Goal: Task Accomplishment & Management: Manage account settings

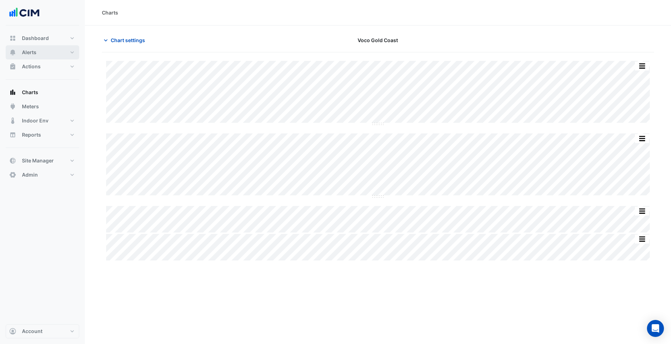
click at [59, 48] on button "Alerts" at bounding box center [43, 52] width 74 height 14
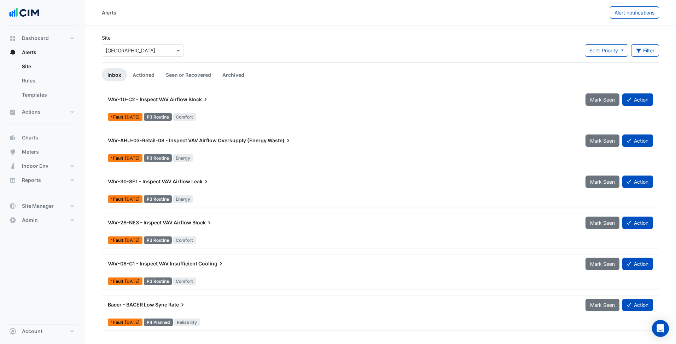
click at [133, 50] on input "text" at bounding box center [136, 50] width 60 height 7
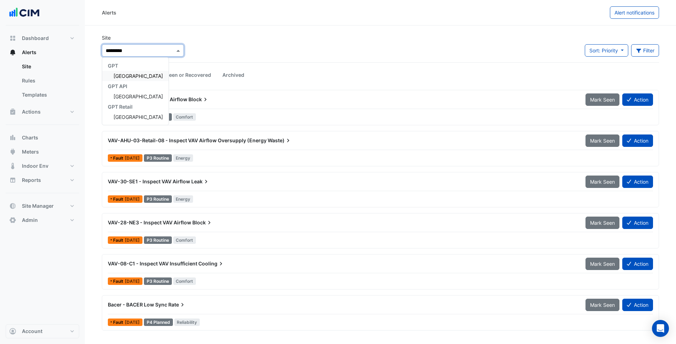
type input "**********"
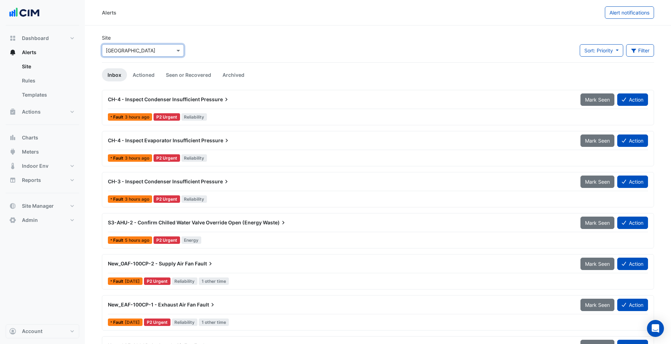
click at [269, 43] on div "Site × Charlestown Square Sort: Priority Priority Updated Filter Title Priority…" at bounding box center [378, 48] width 561 height 28
click at [209, 145] on div "CH-4 - Inspect Evaporator Insufficient Pressure" at bounding box center [340, 140] width 472 height 13
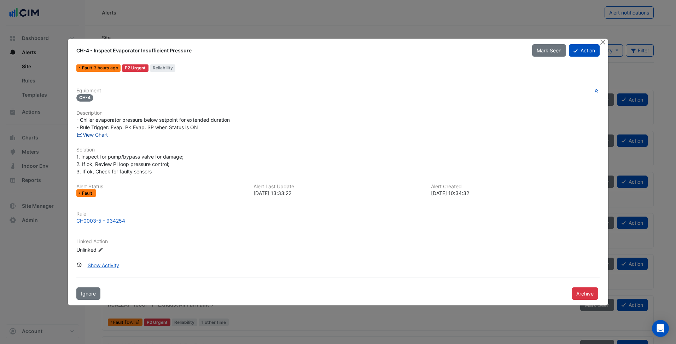
click at [82, 136] on icon at bounding box center [79, 134] width 6 height 5
click at [224, 138] on div "View Chart" at bounding box center [338, 134] width 532 height 7
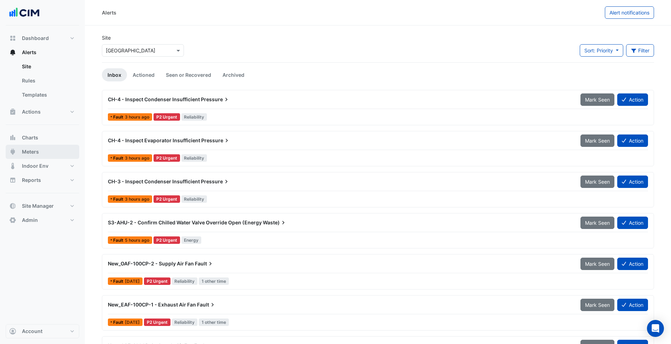
click at [50, 152] on button "Meters" at bounding box center [43, 152] width 74 height 14
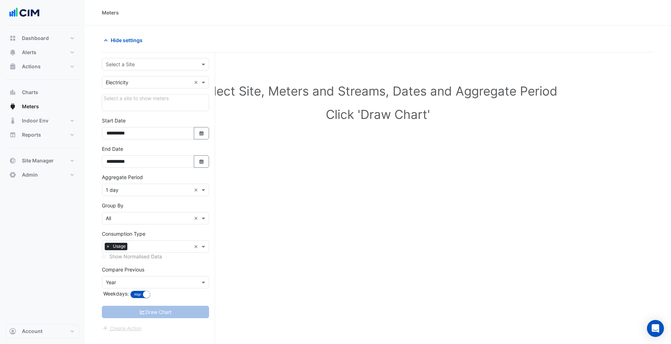
click at [185, 63] on input "text" at bounding box center [148, 64] width 85 height 7
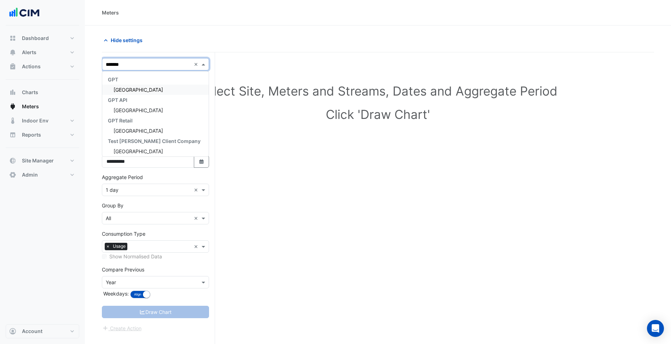
type input "********"
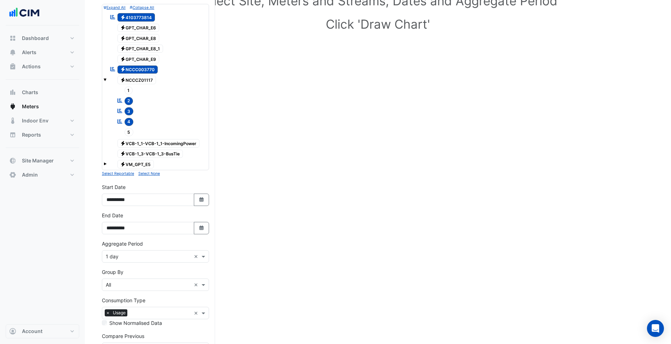
scroll to position [106, 0]
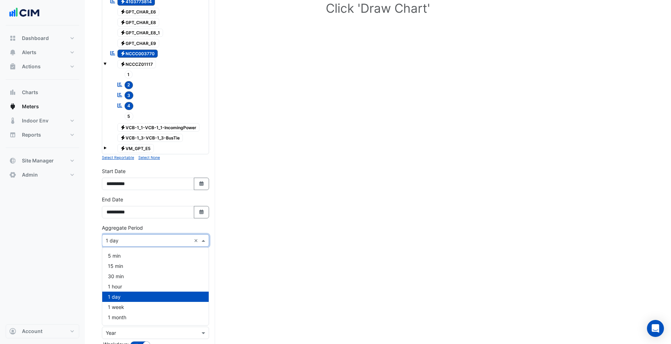
click at [167, 242] on input "text" at bounding box center [148, 240] width 85 height 7
click at [133, 273] on div "30 min" at bounding box center [155, 276] width 106 height 10
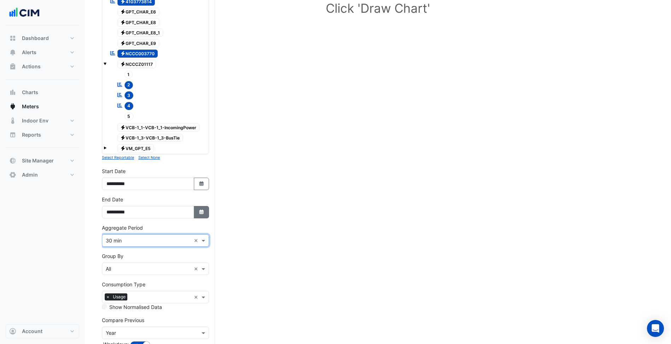
click at [201, 216] on button "Select Date" at bounding box center [202, 212] width 16 height 12
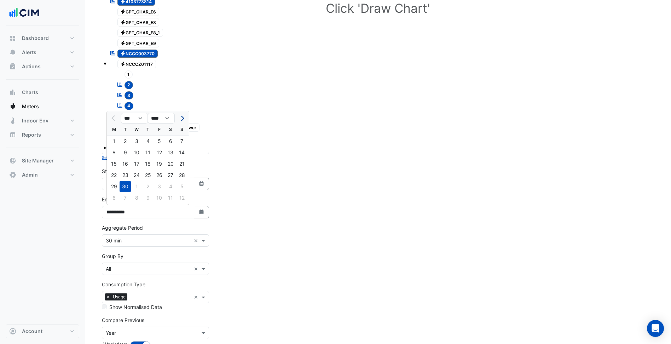
click at [182, 117] on span "Next month" at bounding box center [181, 118] width 5 height 5
select select "**"
click at [158, 150] on div "10" at bounding box center [158, 152] width 11 height 11
type input "**********"
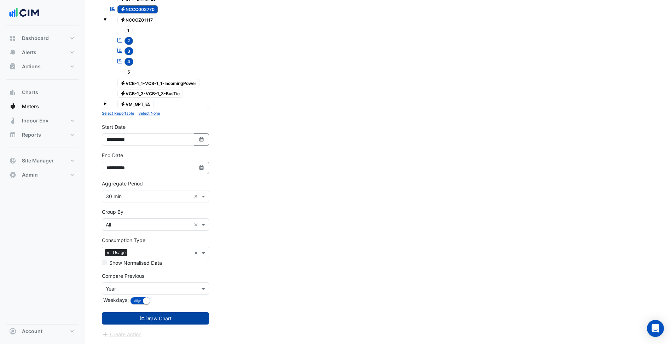
click at [161, 323] on button "Draw Chart" at bounding box center [155, 318] width 107 height 12
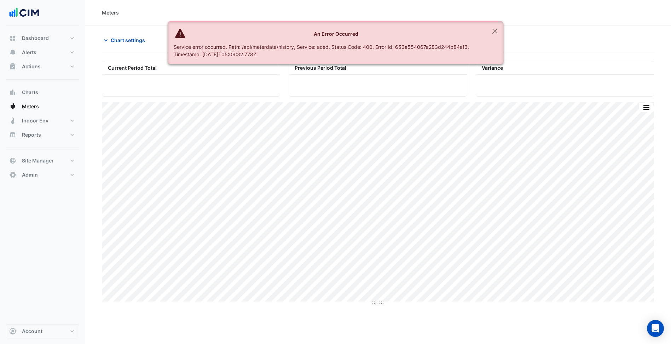
click at [506, 29] on section "Chart settings Charlestown Square Current Period Total Previous Period Total Va…" at bounding box center [378, 259] width 586 height 469
click at [500, 30] on button "Close" at bounding box center [495, 31] width 16 height 19
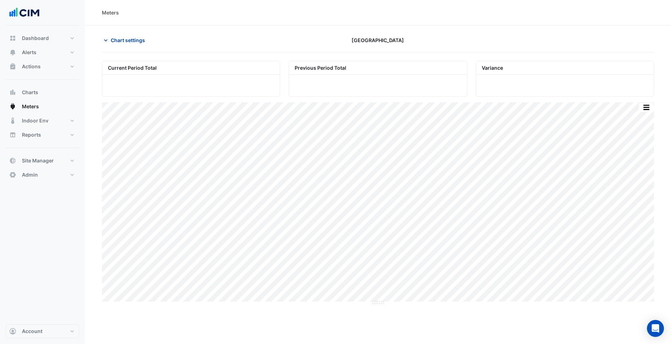
click at [118, 35] on button "Chart settings" at bounding box center [126, 40] width 48 height 12
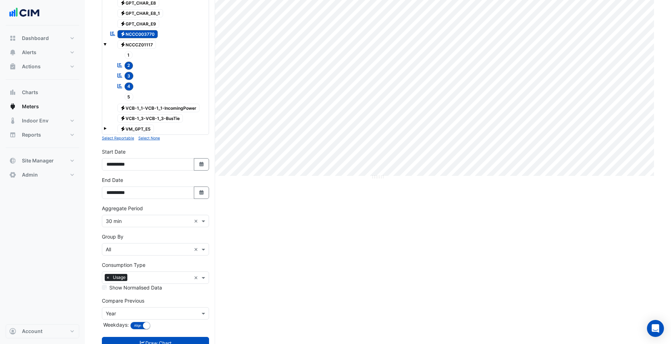
scroll to position [141, 0]
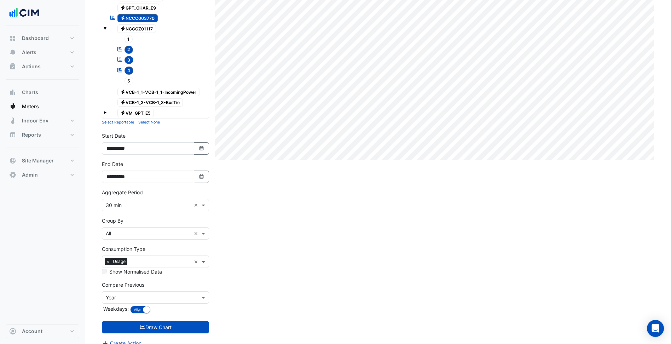
click at [149, 207] on input "text" at bounding box center [148, 205] width 85 height 7
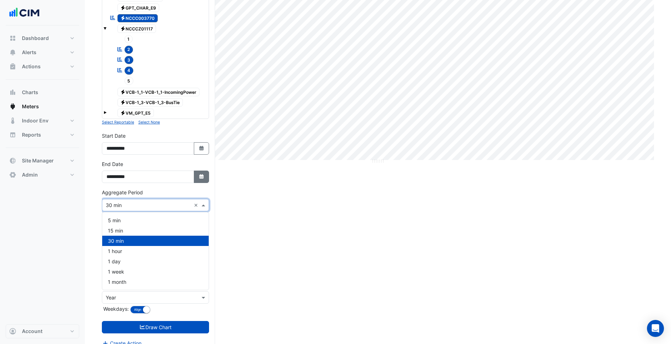
click at [197, 178] on button "Select Date" at bounding box center [202, 176] width 16 height 12
select select "**"
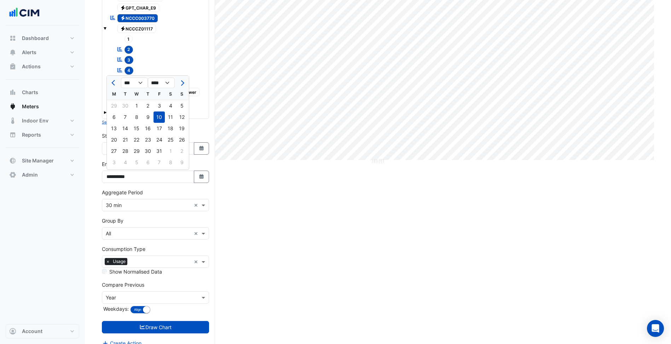
click at [151, 115] on div "9" at bounding box center [147, 116] width 11 height 11
type input "**********"
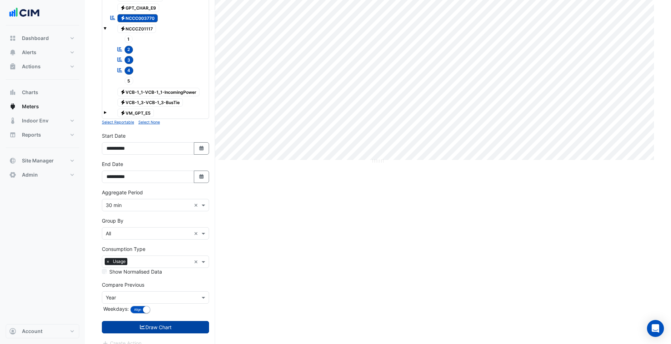
click at [172, 323] on button "Draw Chart" at bounding box center [155, 327] width 107 height 12
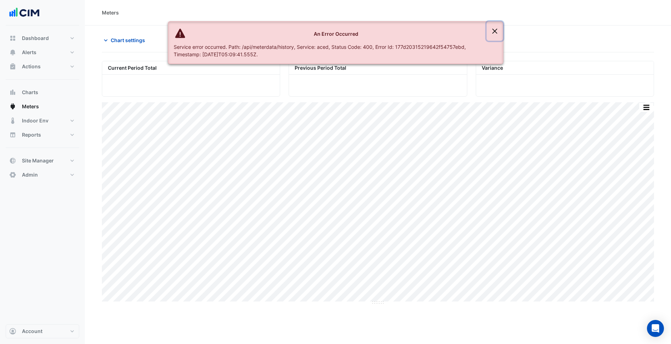
click at [491, 32] on button "Close" at bounding box center [495, 31] width 16 height 19
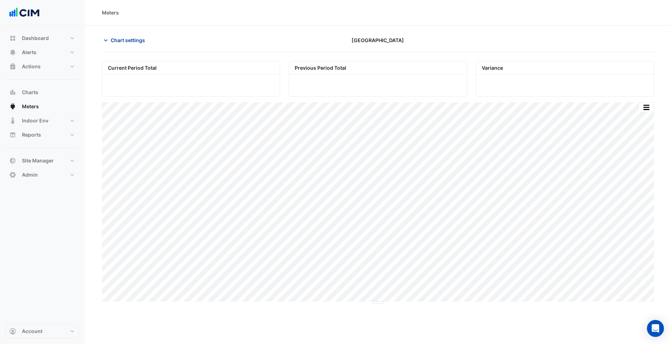
click at [124, 41] on span "Chart settings" at bounding box center [128, 39] width 34 height 7
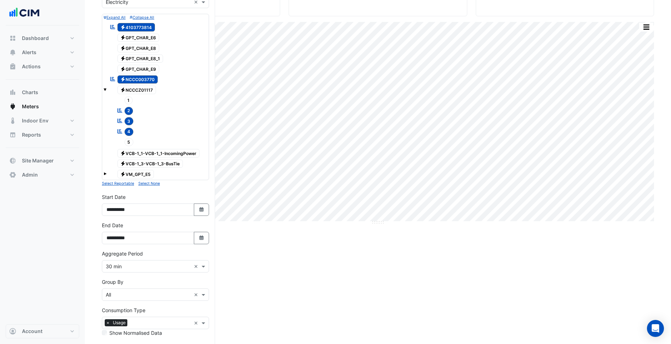
scroll to position [141, 0]
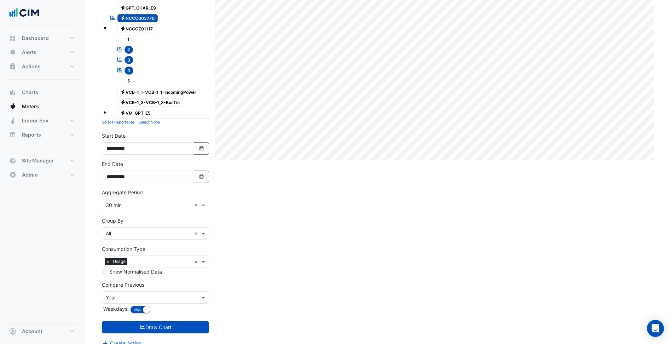
click at [139, 206] on input "text" at bounding box center [148, 205] width 85 height 7
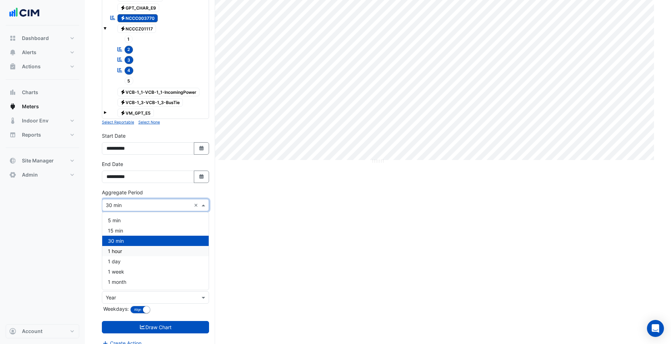
click at [135, 250] on div "1 hour" at bounding box center [155, 251] width 106 height 10
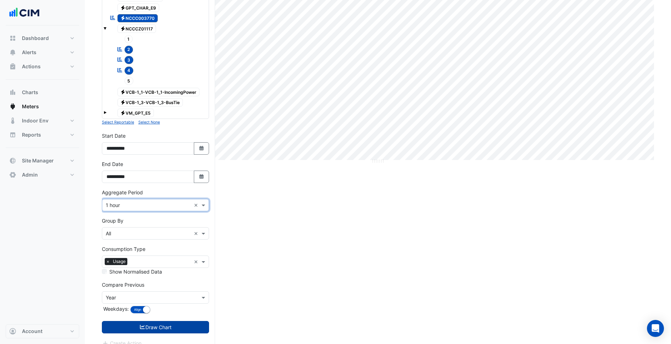
click at [177, 322] on button "Draw Chart" at bounding box center [155, 327] width 107 height 12
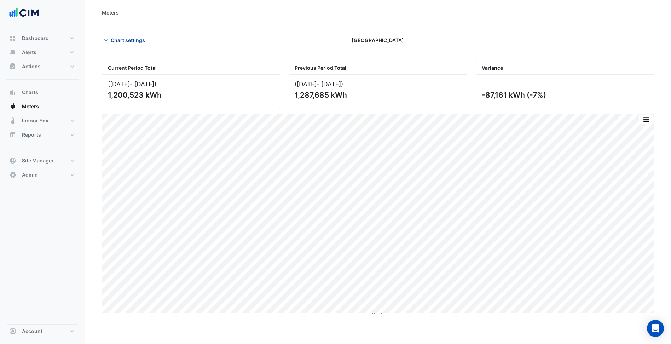
click at [120, 40] on span "Chart settings" at bounding box center [128, 39] width 34 height 7
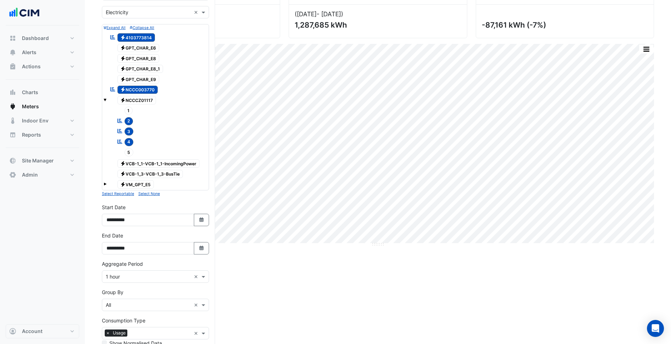
scroll to position [71, 0]
click at [159, 276] on input "text" at bounding box center [148, 275] width 85 height 7
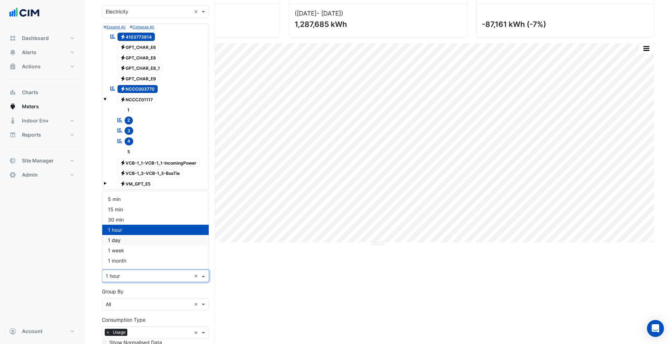
click at [127, 241] on div "1 day" at bounding box center [155, 240] width 106 height 10
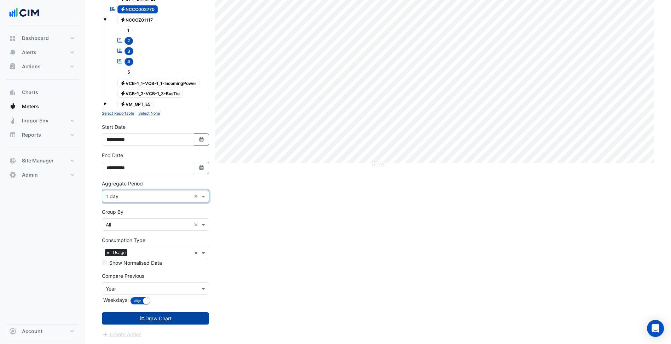
click at [154, 321] on button "Draw Chart" at bounding box center [155, 318] width 107 height 12
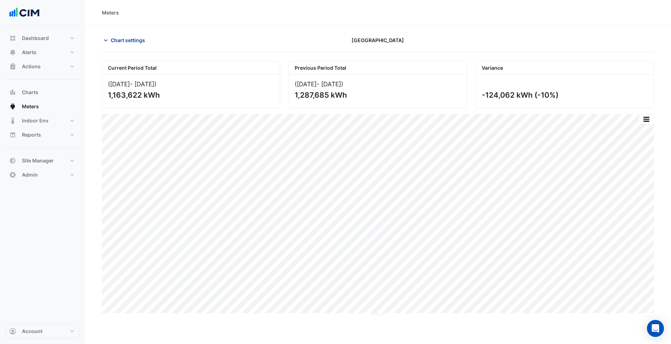
click at [133, 42] on span "Chart settings" at bounding box center [128, 39] width 34 height 7
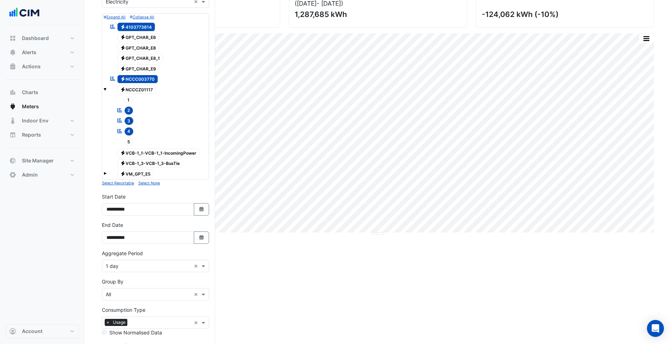
scroll to position [106, 0]
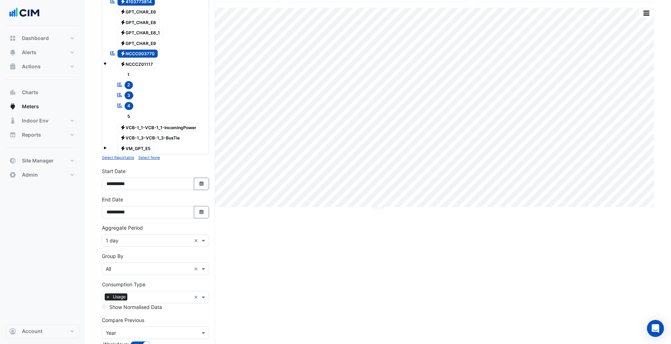
click at [150, 233] on div "Aggregate Period × 1 day ×" at bounding box center [155, 235] width 107 height 23
click at [141, 239] on input "text" at bounding box center [148, 240] width 85 height 7
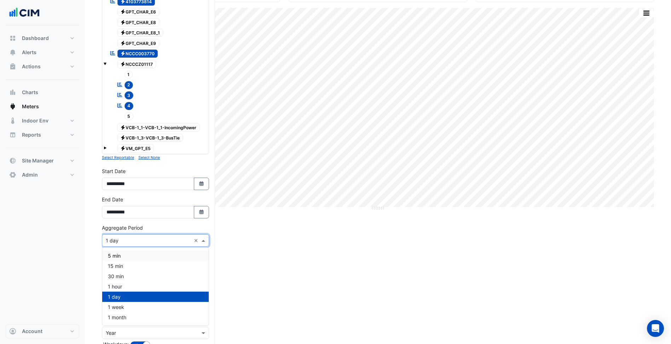
click at [124, 263] on div "15 min" at bounding box center [155, 266] width 106 height 10
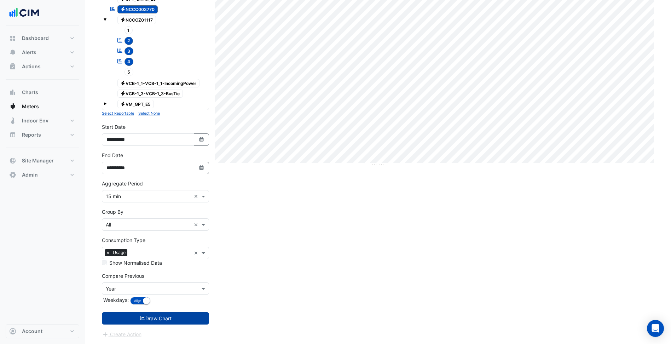
click at [168, 314] on button "Draw Chart" at bounding box center [155, 318] width 107 height 12
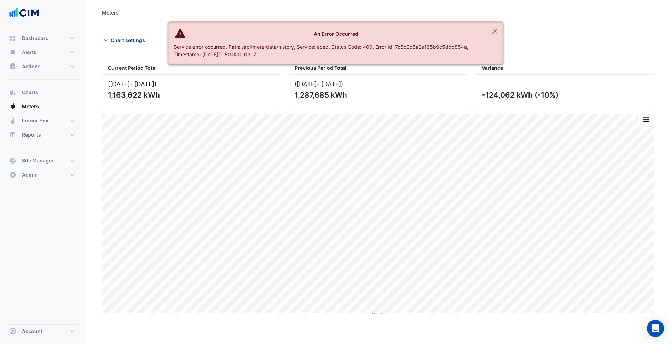
click at [134, 38] on span "Chart settings" at bounding box center [128, 39] width 34 height 7
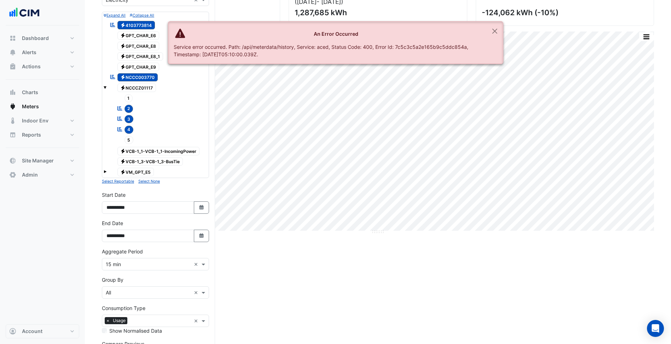
scroll to position [106, 0]
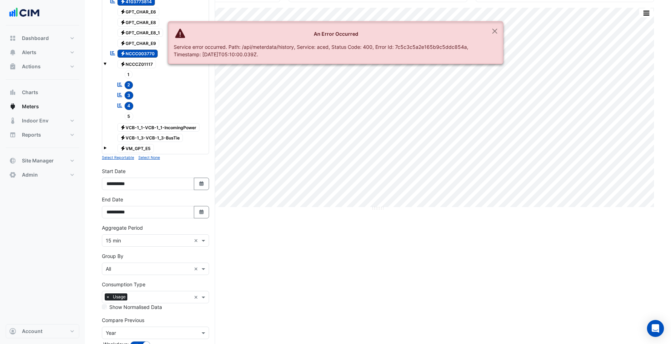
click at [155, 241] on input "text" at bounding box center [148, 240] width 85 height 7
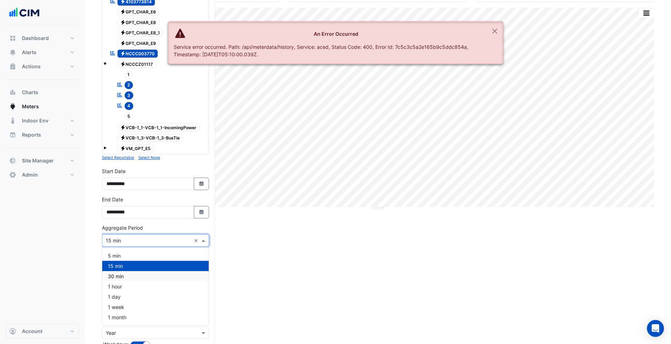
click at [131, 278] on div "30 min" at bounding box center [155, 276] width 106 height 10
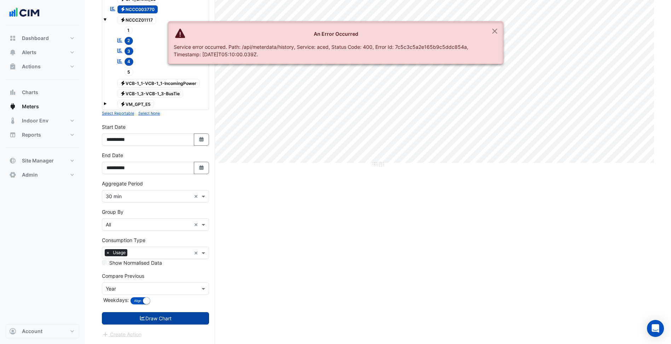
click at [166, 312] on button "Draw Chart" at bounding box center [155, 318] width 107 height 12
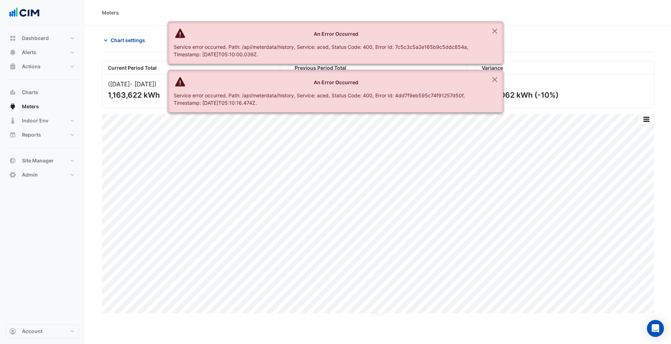
click at [120, 39] on span "Chart settings" at bounding box center [128, 39] width 34 height 7
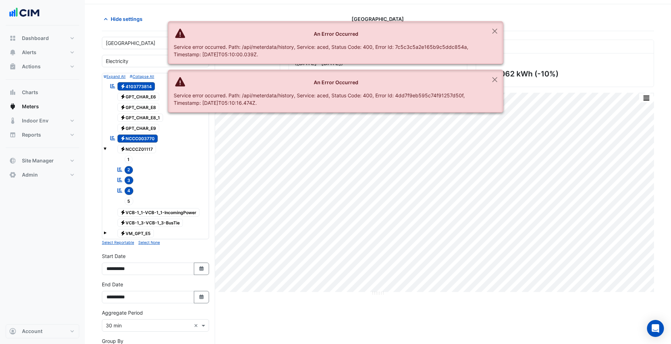
scroll to position [141, 0]
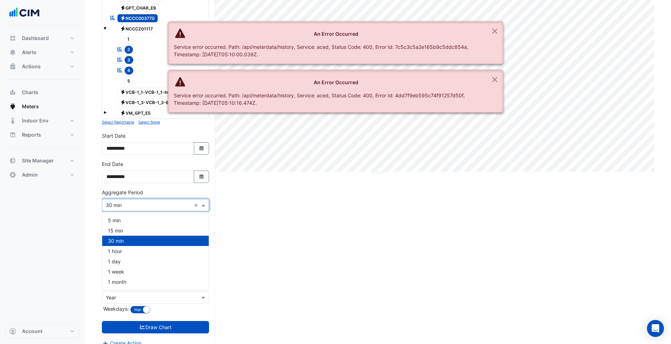
click at [141, 199] on div "× 30 min ×" at bounding box center [155, 205] width 107 height 12
click at [133, 249] on div "1 hour" at bounding box center [155, 251] width 106 height 10
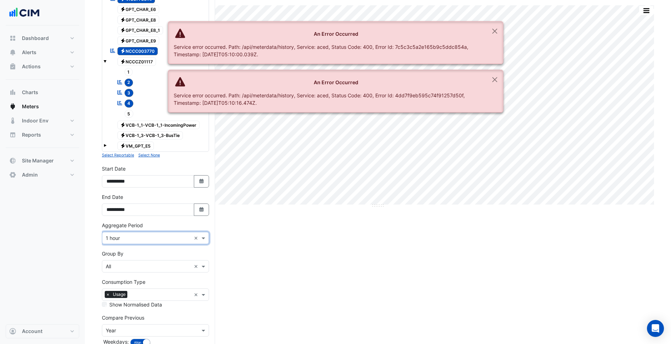
scroll to position [0, 0]
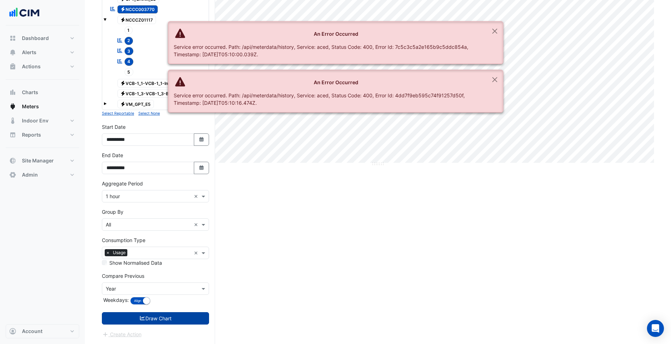
click at [170, 313] on button "Draw Chart" at bounding box center [155, 318] width 107 height 12
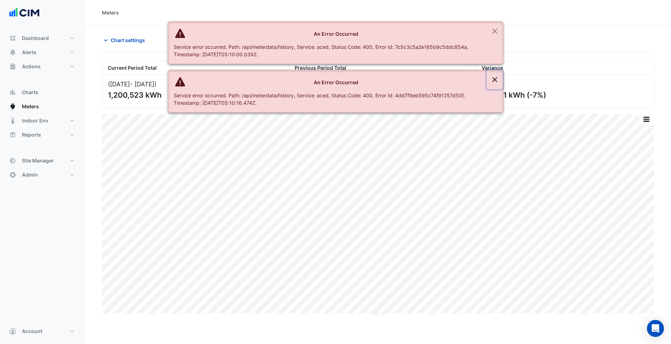
click at [495, 76] on button "Close" at bounding box center [495, 79] width 16 height 19
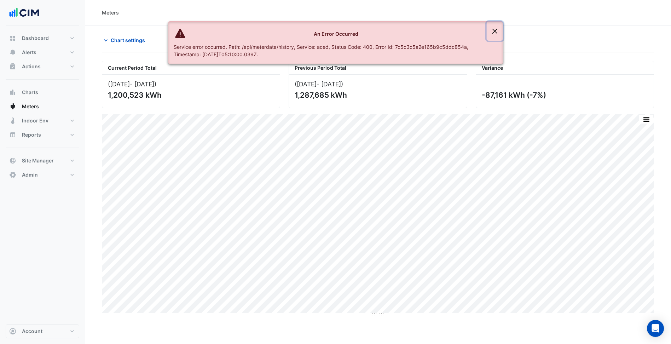
click at [495, 30] on button "Close" at bounding box center [495, 31] width 16 height 19
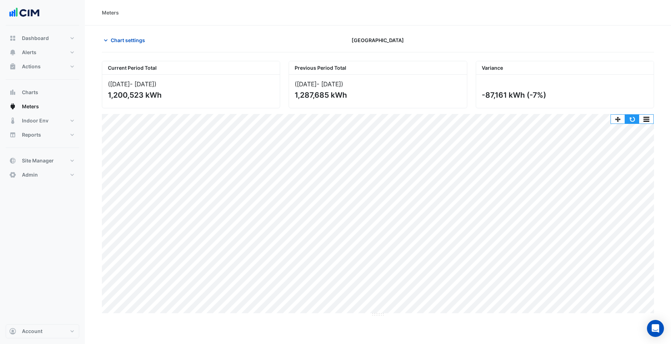
click at [630, 121] on button "button" at bounding box center [632, 119] width 14 height 9
click at [135, 41] on span "Chart settings" at bounding box center [128, 39] width 34 height 7
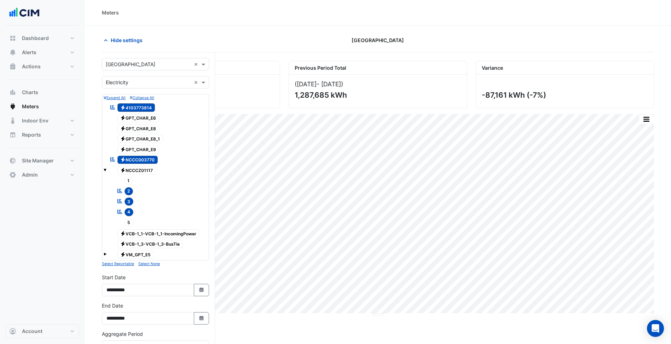
click at [154, 87] on div "× Electricity ×" at bounding box center [155, 82] width 107 height 12
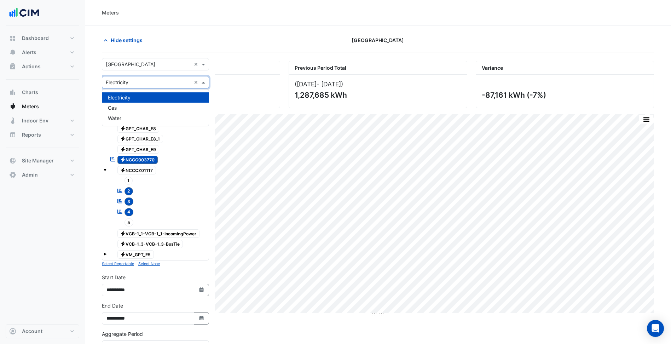
click at [142, 66] on input "text" at bounding box center [148, 64] width 85 height 7
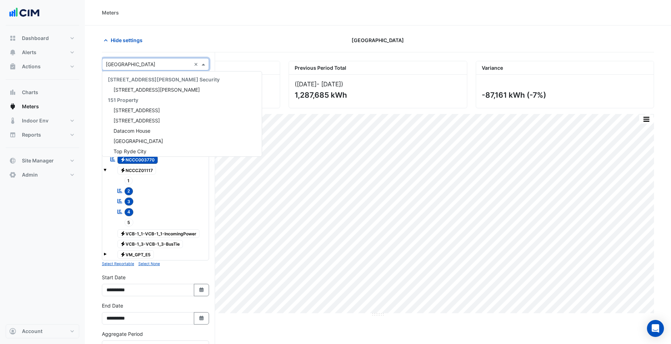
scroll to position [5234, 0]
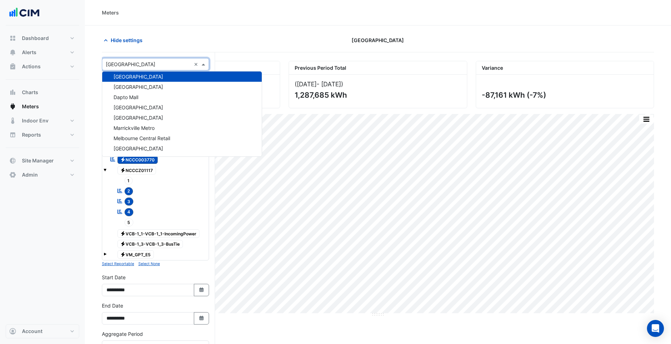
click at [161, 41] on div "Hide settings" at bounding box center [191, 40] width 187 height 12
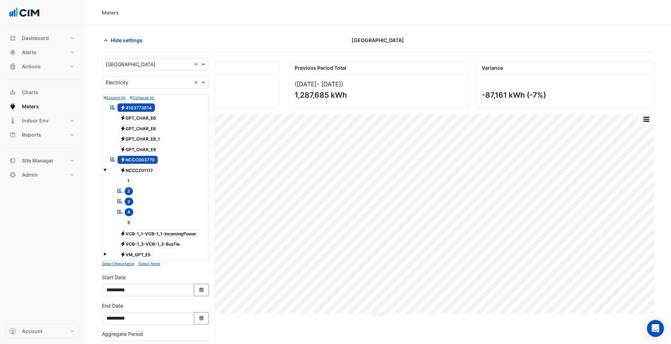
click at [137, 42] on span "Hide settings" at bounding box center [127, 39] width 32 height 7
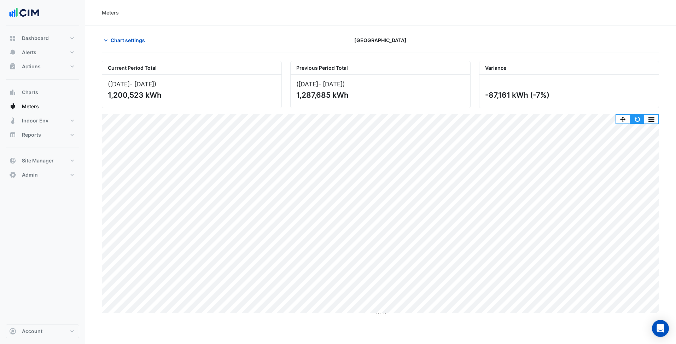
click at [635, 120] on button "button" at bounding box center [637, 119] width 14 height 9
click at [640, 119] on button "button" at bounding box center [637, 119] width 14 height 9
click at [55, 56] on button "Alerts" at bounding box center [43, 52] width 74 height 14
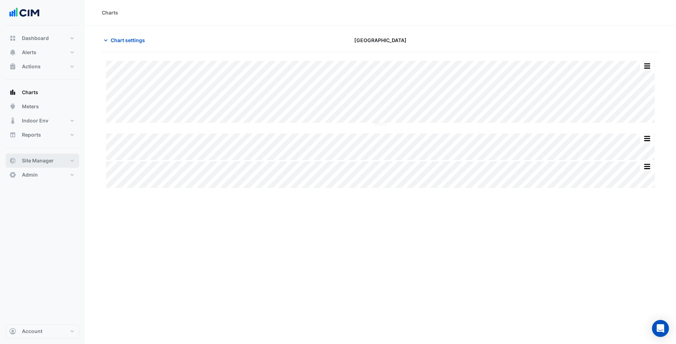
click at [58, 158] on button "Site Manager" at bounding box center [43, 160] width 74 height 14
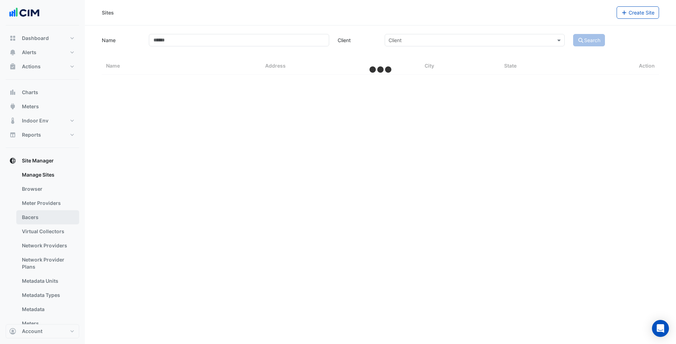
click at [49, 220] on link "Bacers" at bounding box center [47, 217] width 63 height 14
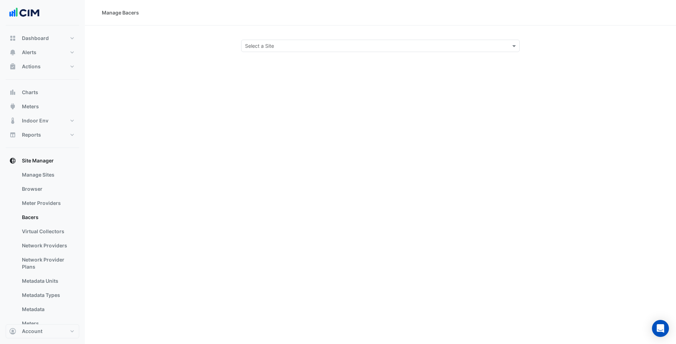
click at [337, 43] on input "text" at bounding box center [373, 45] width 257 height 7
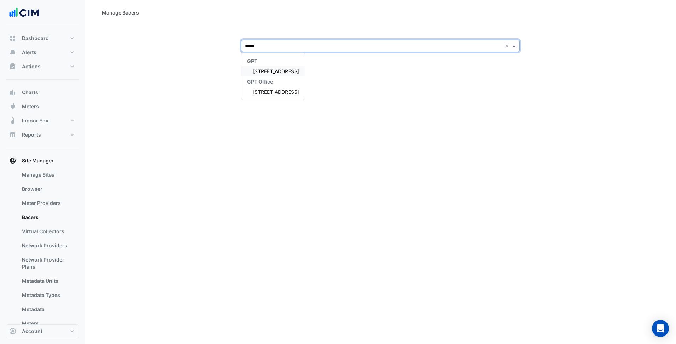
type input "******"
click at [260, 75] on div "111 Eagle Street" at bounding box center [273, 71] width 63 height 10
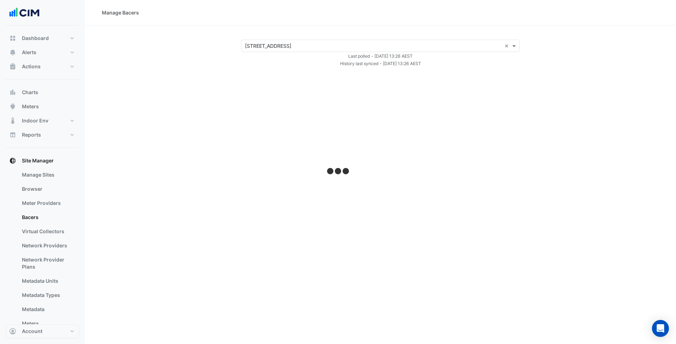
select select "***"
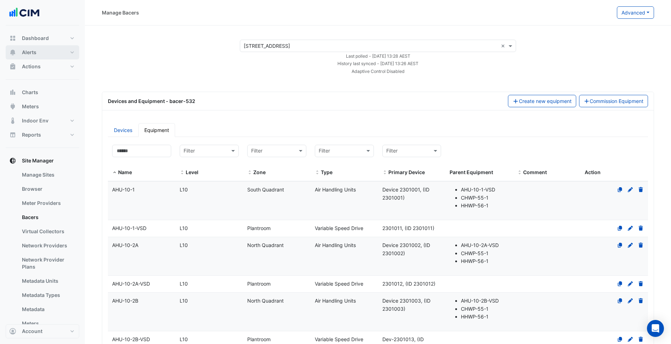
click at [52, 52] on button "Alerts" at bounding box center [43, 52] width 74 height 14
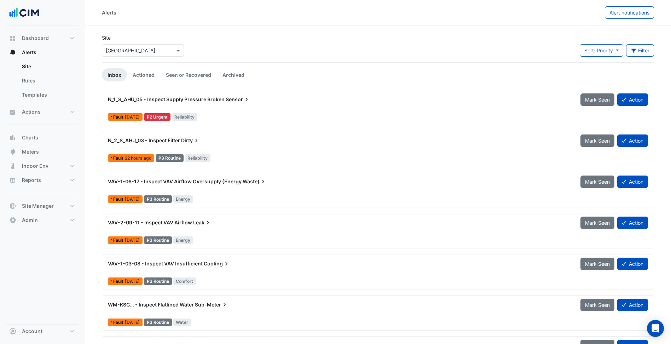
click at [152, 52] on input "text" at bounding box center [136, 50] width 60 height 7
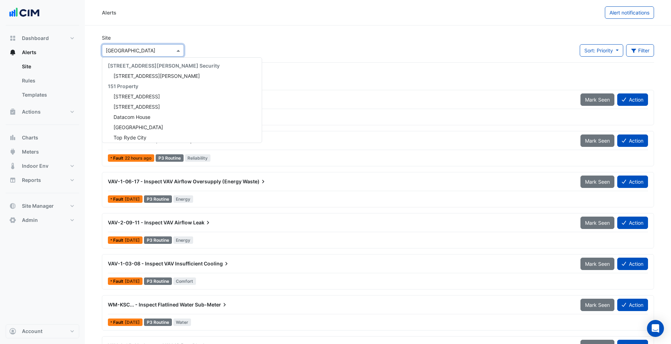
scroll to position [5275, 0]
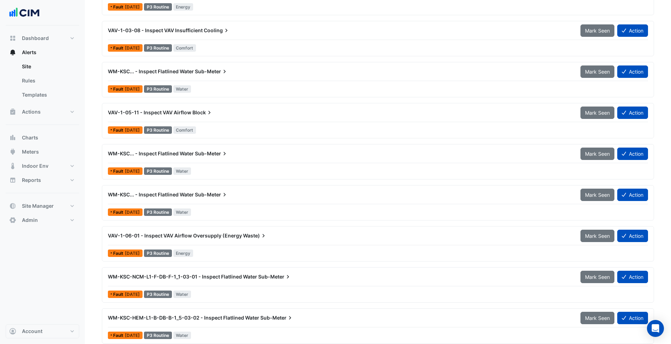
scroll to position [283, 0]
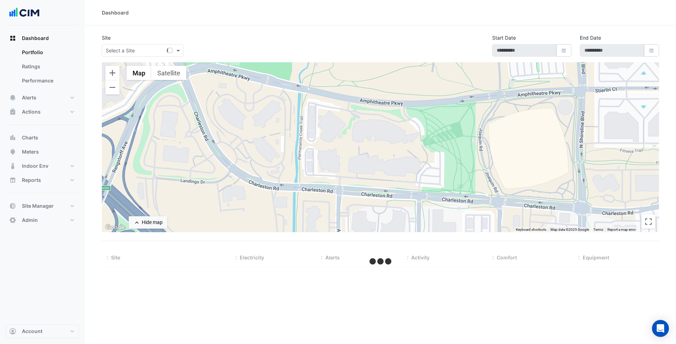
select select "***"
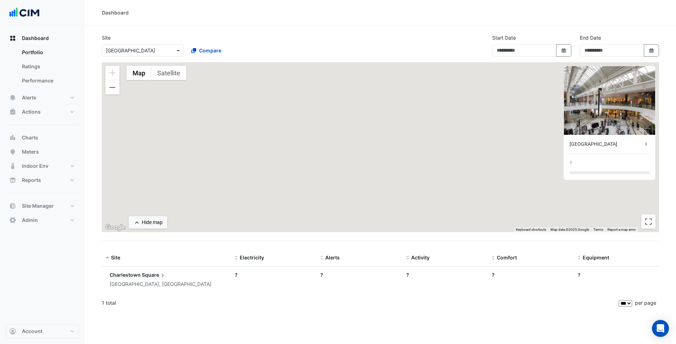
type input "**********"
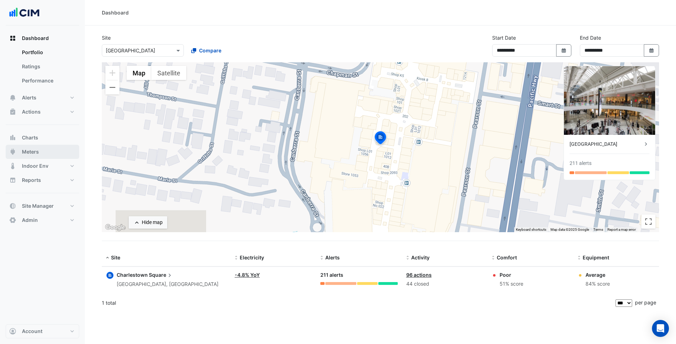
click at [34, 152] on span "Meters" at bounding box center [30, 151] width 17 height 7
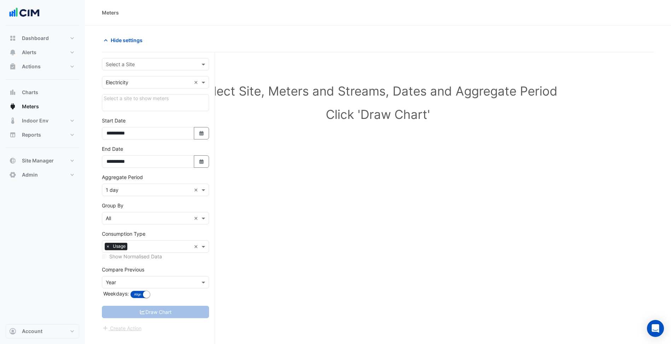
click at [165, 65] on input "text" at bounding box center [148, 64] width 85 height 7
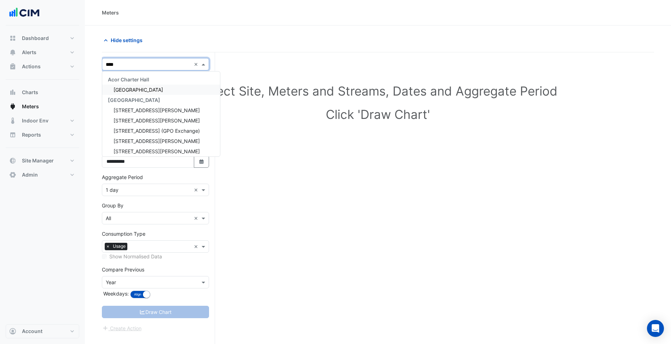
type input "*****"
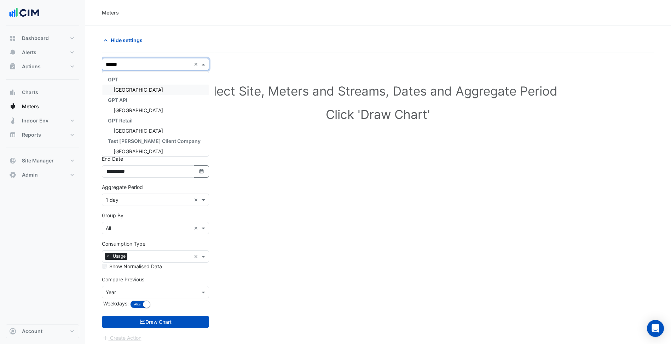
type input "*******"
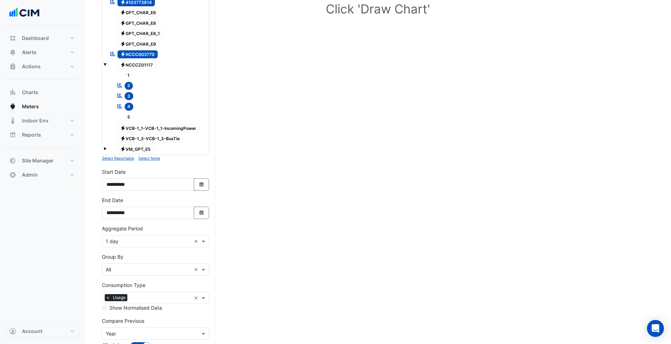
scroll to position [106, 0]
click at [139, 244] on div "× 1 day ×" at bounding box center [155, 240] width 107 height 12
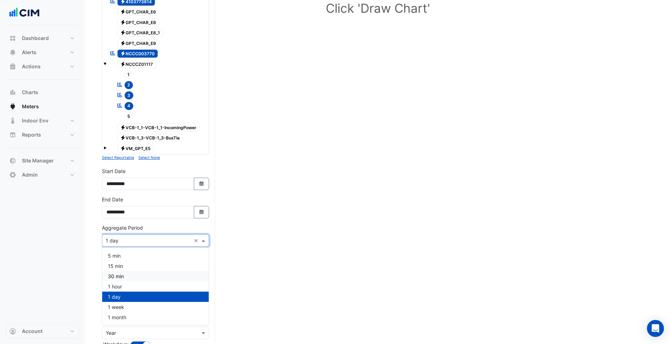
click at [128, 278] on div "30 min" at bounding box center [155, 276] width 106 height 10
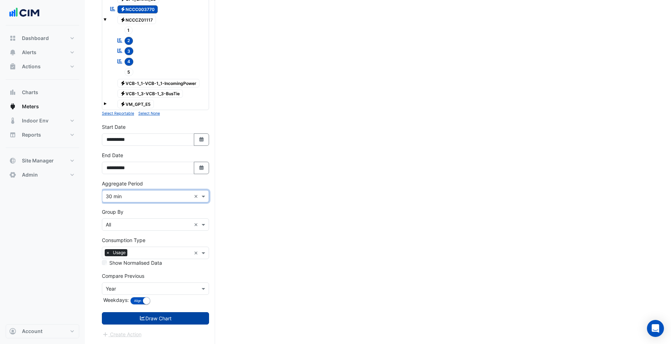
click at [172, 314] on button "Draw Chart" at bounding box center [155, 318] width 107 height 12
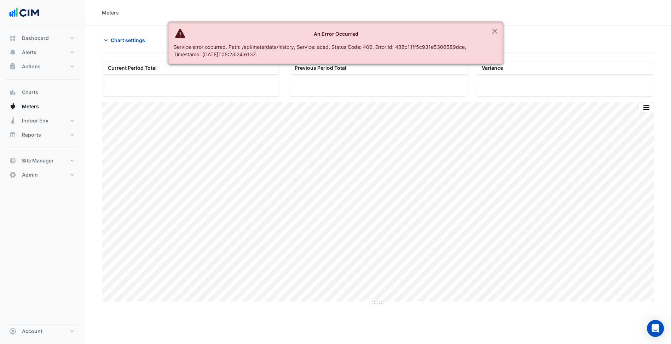
drag, startPoint x: 160, startPoint y: 44, endPoint x: 151, endPoint y: 41, distance: 9.2
click at [155, 43] on div "Chart settings" at bounding box center [191, 40] width 187 height 12
drag, startPoint x: 150, startPoint y: 41, endPoint x: 142, endPoint y: 44, distance: 8.8
click at [150, 41] on div "Chart settings" at bounding box center [191, 40] width 187 height 12
click at [141, 44] on span "Chart settings" at bounding box center [128, 39] width 34 height 7
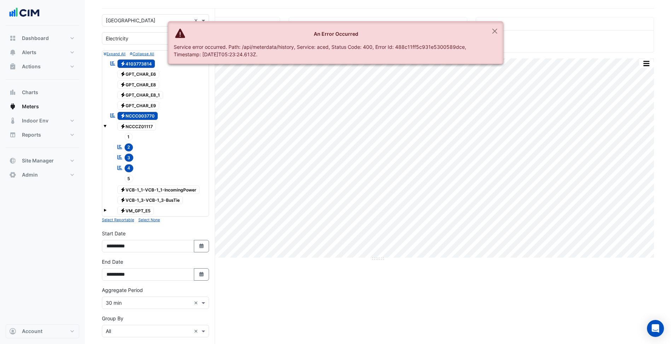
scroll to position [106, 0]
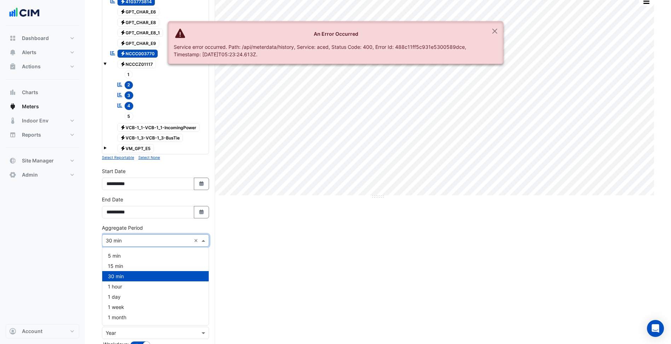
click at [137, 238] on input "text" at bounding box center [148, 240] width 85 height 7
click at [122, 287] on div "1 hour" at bounding box center [155, 286] width 106 height 10
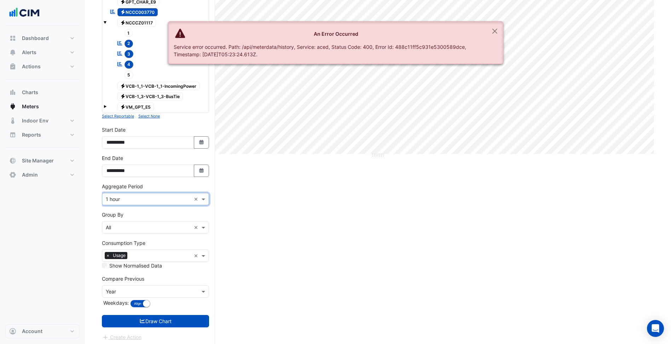
scroll to position [150, 0]
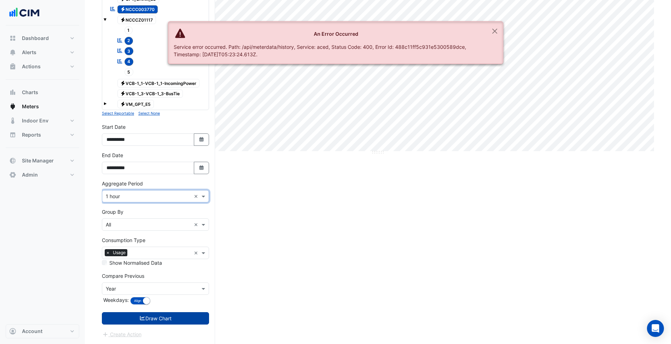
click at [160, 318] on button "Draw Chart" at bounding box center [155, 318] width 107 height 12
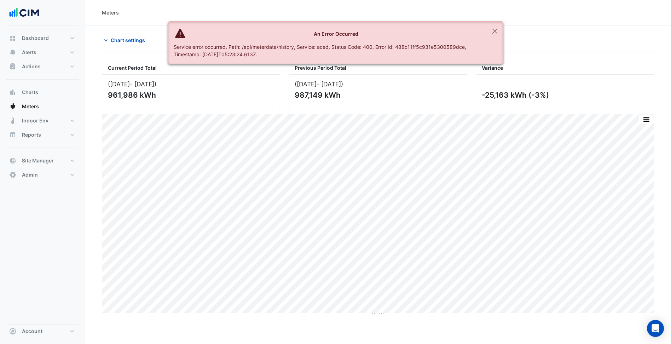
click at [136, 52] on div "Chart settings Charlestown Square" at bounding box center [378, 43] width 552 height 18
click at [134, 37] on span "Chart settings" at bounding box center [128, 39] width 34 height 7
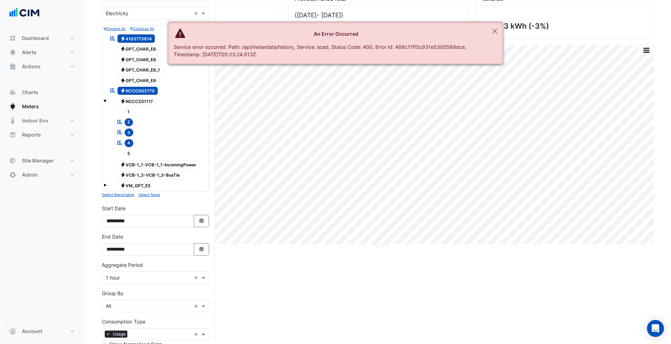
scroll to position [71, 0]
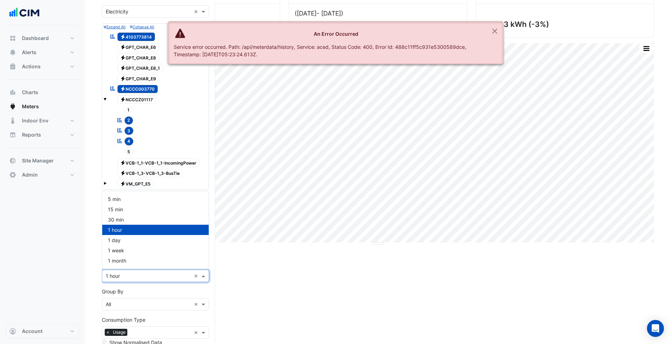
click at [141, 281] on div "× 1 hour ×" at bounding box center [155, 275] width 107 height 12
click at [129, 217] on div "30 min" at bounding box center [155, 219] width 106 height 10
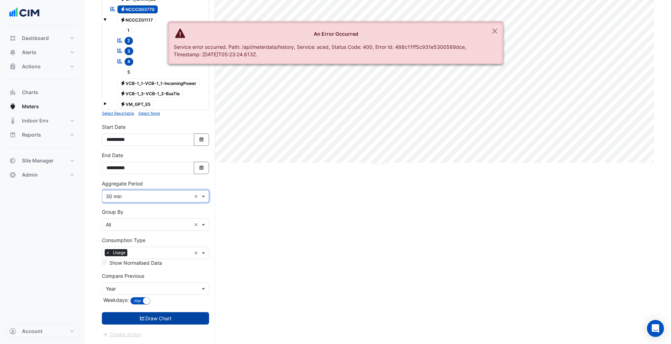
click at [174, 317] on button "Draw Chart" at bounding box center [155, 318] width 107 height 12
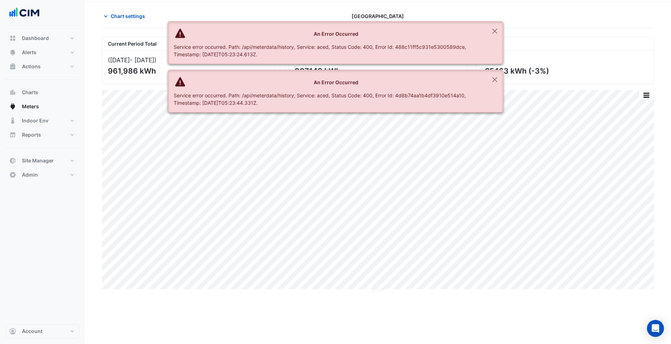
scroll to position [35, 0]
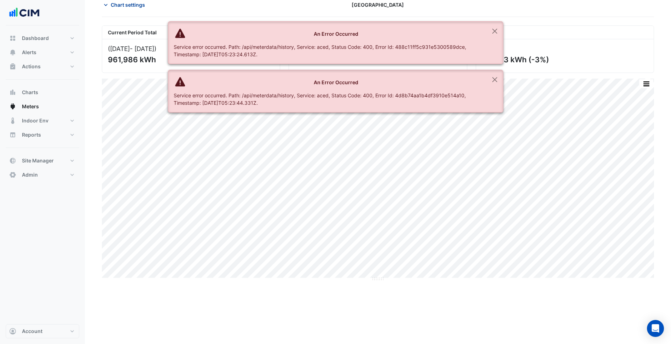
click at [127, 3] on span "Chart settings" at bounding box center [128, 4] width 34 height 7
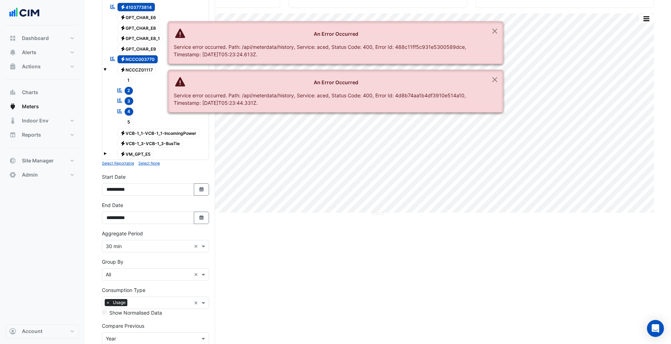
scroll to position [106, 0]
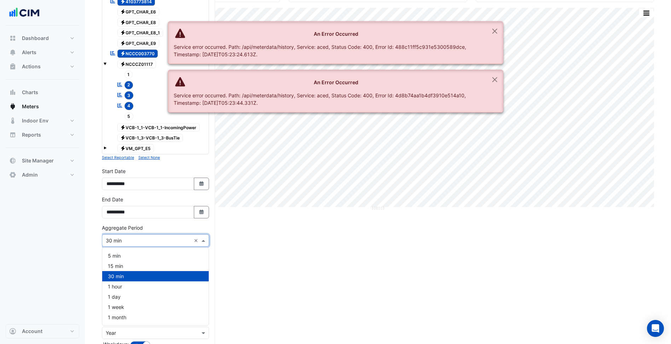
click at [139, 240] on input "text" at bounding box center [148, 240] width 85 height 7
click at [115, 265] on span "15 min" at bounding box center [115, 266] width 15 height 6
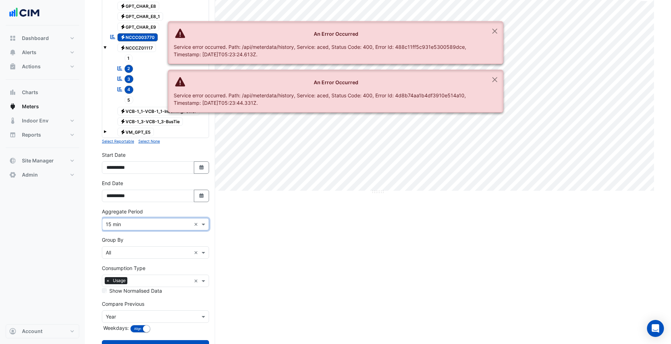
scroll to position [150, 0]
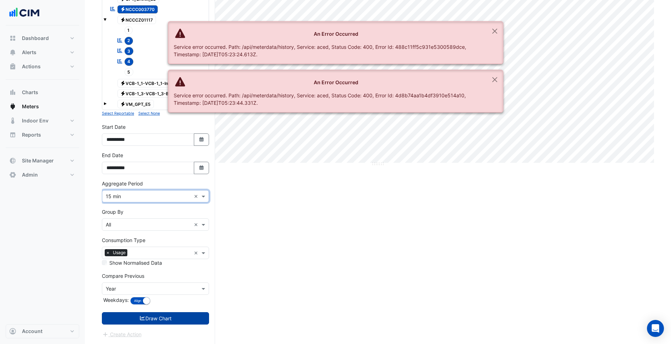
click at [178, 318] on button "Draw Chart" at bounding box center [155, 318] width 107 height 12
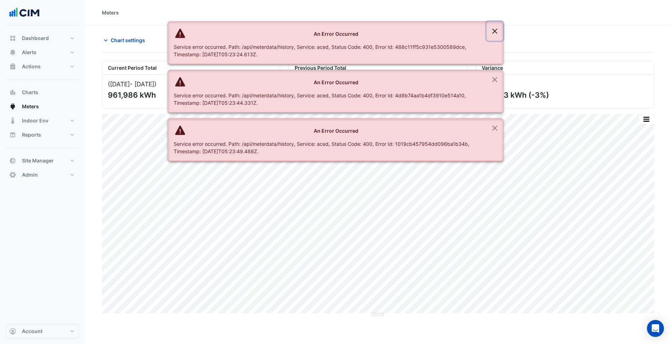
click at [492, 28] on button "Close" at bounding box center [495, 31] width 16 height 19
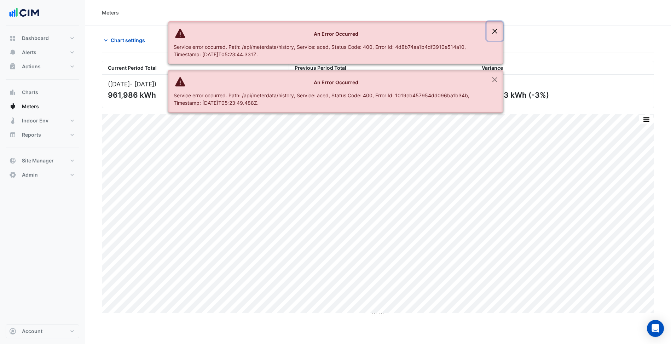
click at [492, 28] on button "Close" at bounding box center [495, 31] width 16 height 19
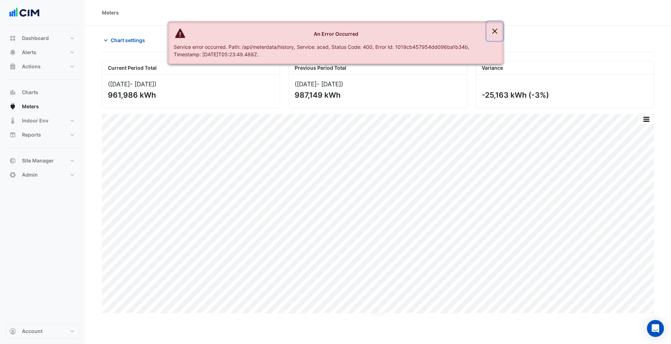
click at [492, 28] on button "Close" at bounding box center [495, 31] width 16 height 19
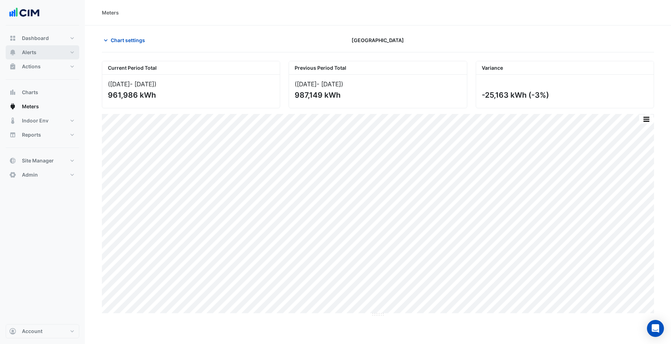
click at [59, 53] on button "Alerts" at bounding box center [43, 52] width 74 height 14
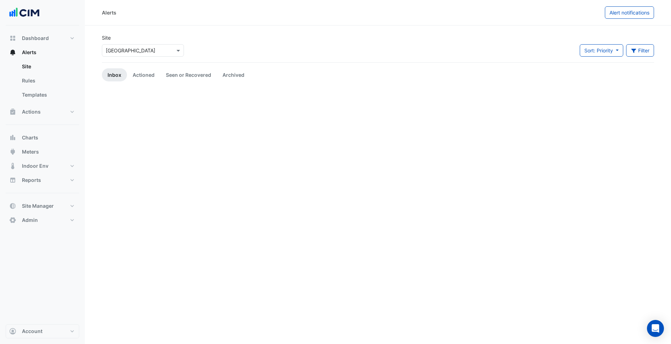
click at [124, 54] on div "× Charlestown Square" at bounding box center [131, 50] width 50 height 7
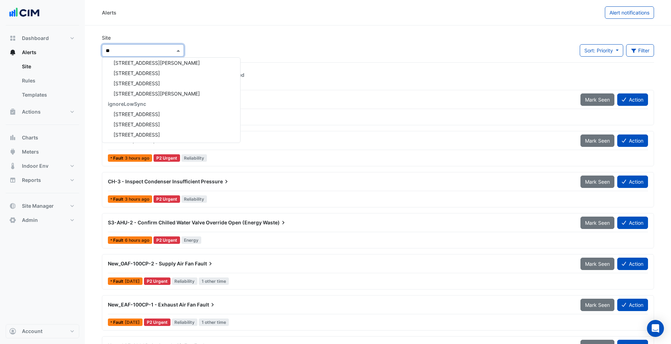
scroll to position [3, 0]
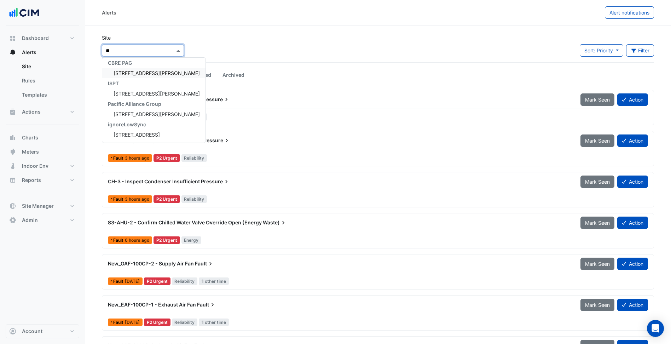
type input "***"
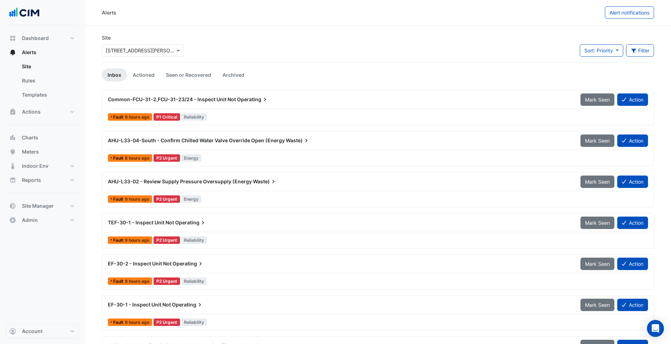
click at [284, 143] on div "AHU-L33-04-South - Confirm Chilled Water Valve Override Open (Energy Waste)" at bounding box center [340, 140] width 464 height 7
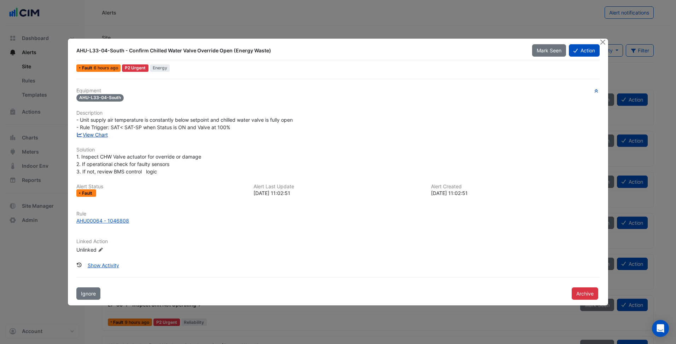
click at [99, 136] on link "View Chart" at bounding box center [91, 135] width 31 height 6
click at [94, 295] on span "Ignore" at bounding box center [88, 293] width 15 height 6
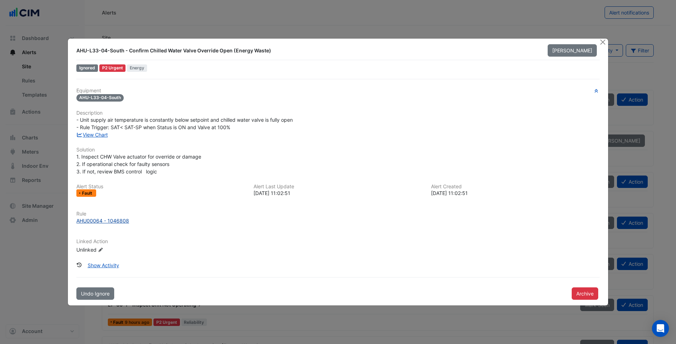
click at [110, 218] on div "AHU00064 - 1046808" at bounding box center [102, 220] width 53 height 7
drag, startPoint x: 605, startPoint y: 42, endPoint x: 602, endPoint y: 45, distance: 3.8
click at [605, 42] on button "Close" at bounding box center [602, 42] width 7 height 7
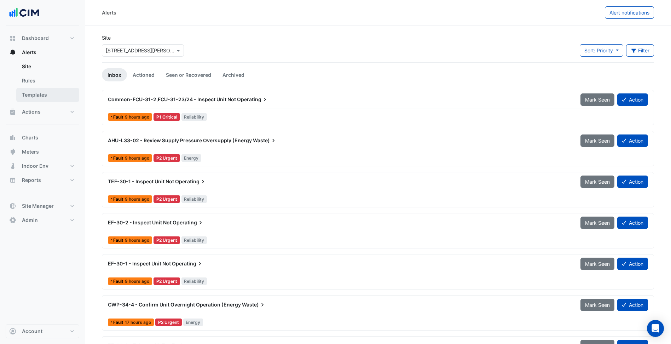
click at [40, 94] on link "Templates" at bounding box center [47, 95] width 63 height 14
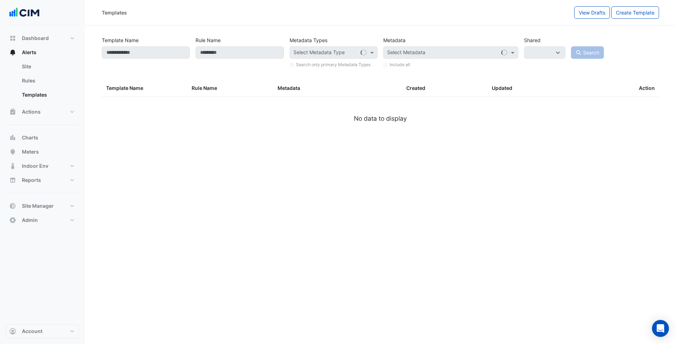
select select
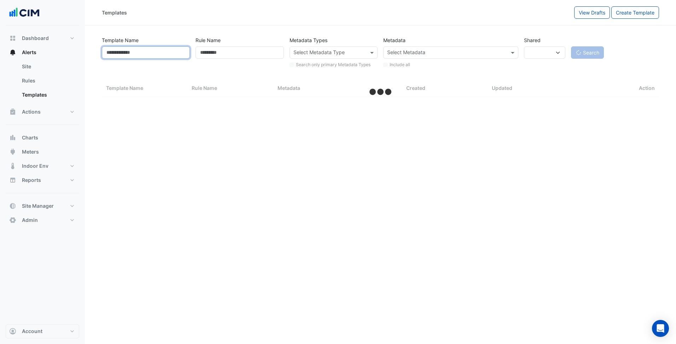
click at [130, 55] on input "Template Name" at bounding box center [146, 52] width 88 height 12
paste input "********"
type input "********"
select select "***"
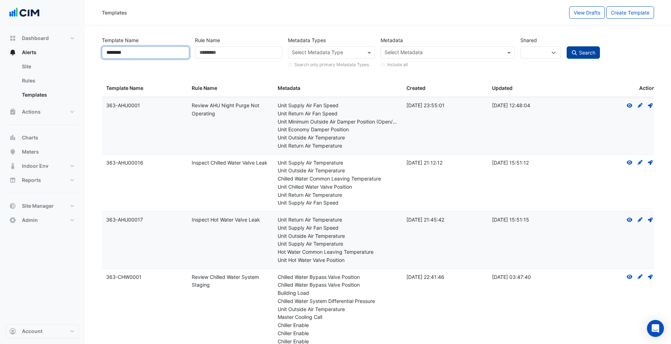
type input "********"
click at [585, 51] on span "Search" at bounding box center [587, 53] width 16 height 6
select select
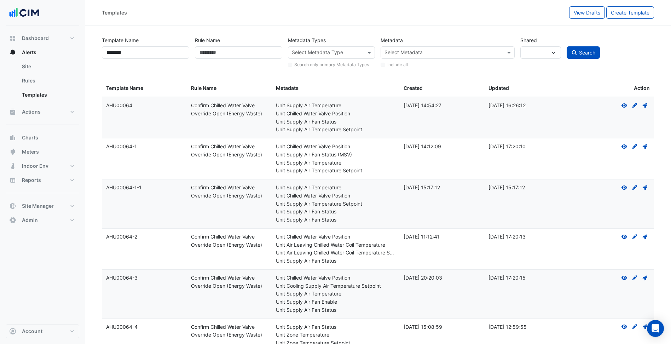
drag, startPoint x: 136, startPoint y: 237, endPoint x: 116, endPoint y: 237, distance: 20.2
click at [116, 237] on div "Template Name: AHU00064-2" at bounding box center [144, 237] width 76 height 8
drag, startPoint x: 116, startPoint y: 237, endPoint x: 120, endPoint y: 245, distance: 9.2
click at [120, 245] on datatable-body-cell "Template Name: AHU00064-2" at bounding box center [144, 248] width 85 height 41
click at [61, 39] on button "Dashboard" at bounding box center [43, 38] width 74 height 14
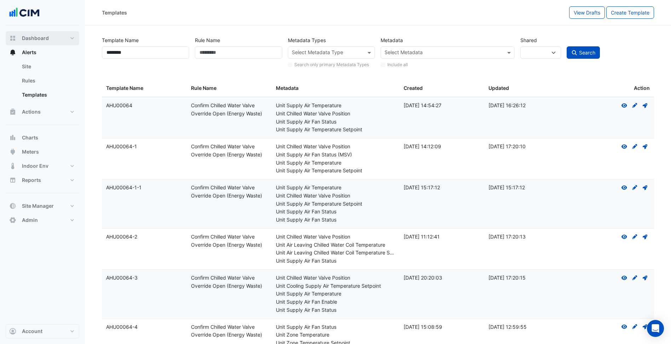
select select "***"
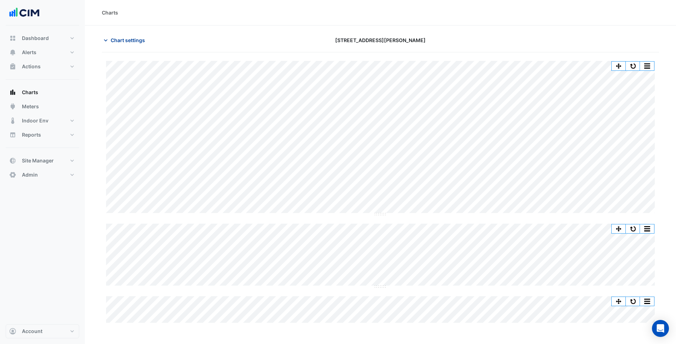
click at [132, 38] on span "Chart settings" at bounding box center [128, 39] width 34 height 7
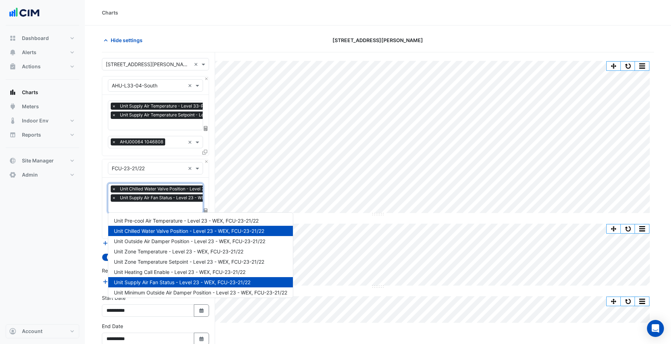
scroll to position [0, 4]
click at [170, 198] on span "Unit Supply Air Fan Status - Level 23 - WEX, FCU-23-21/22" at bounding box center [176, 197] width 122 height 7
type input "*"
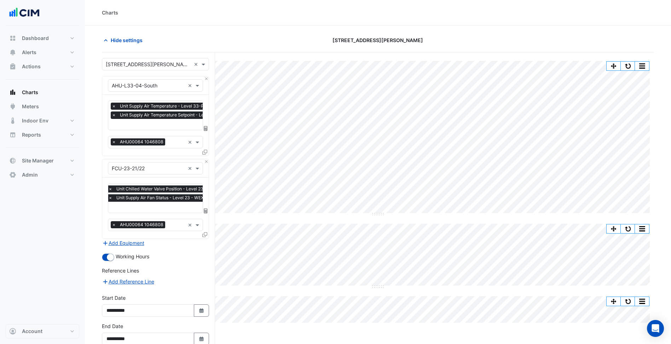
click at [196, 269] on div "Reference Lines" at bounding box center [155, 272] width 107 height 10
click at [176, 126] on input "text" at bounding box center [185, 124] width 147 height 7
type input "***"
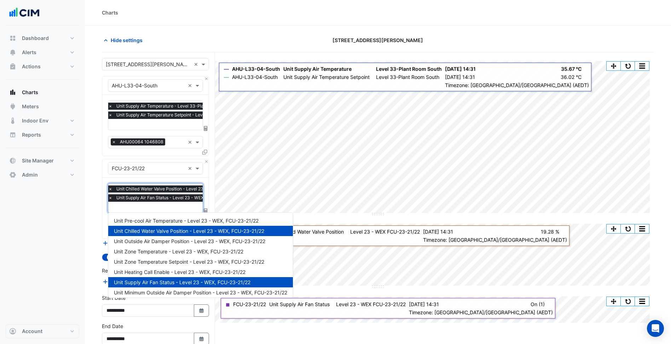
click at [156, 206] on input "text" at bounding box center [180, 207] width 144 height 7
type input "*"
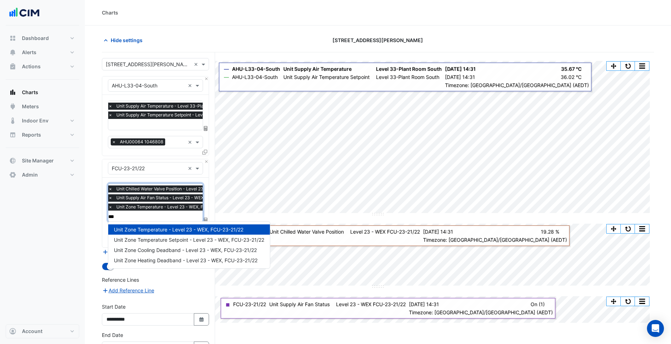
type input "****"
click at [184, 234] on div "Unit Zone Temperature Setpoint - Level 23 - WEX, FCU-23-21/22" at bounding box center [189, 239] width 162 height 10
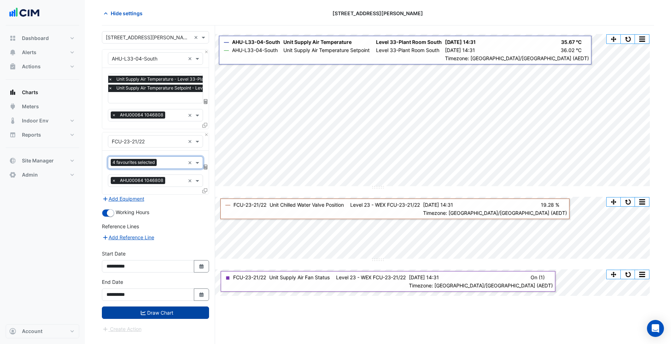
click at [166, 309] on button "Draw Chart" at bounding box center [155, 312] width 107 height 12
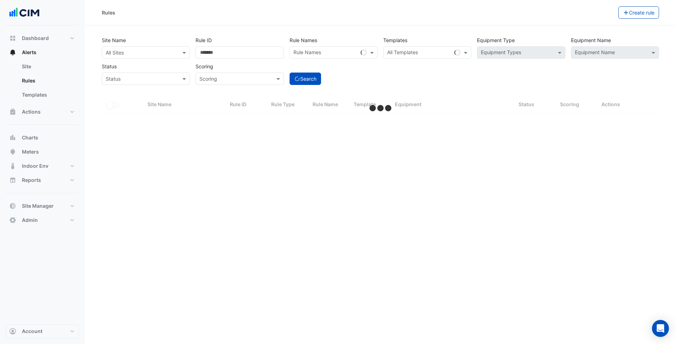
select select "***"
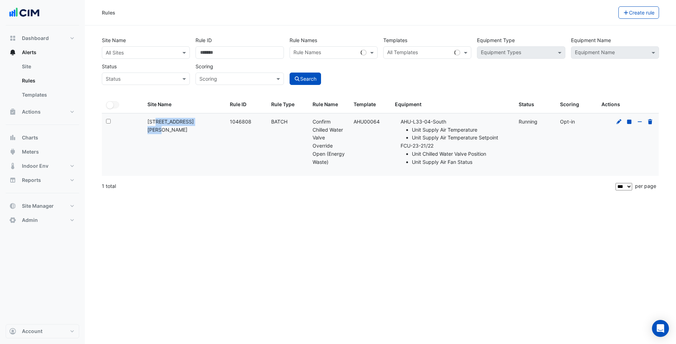
drag, startPoint x: 194, startPoint y: 122, endPoint x: 144, endPoint y: 122, distance: 49.9
click at [144, 122] on datatable-body-cell "Site Name: [STREET_ADDRESS][PERSON_NAME]" at bounding box center [184, 145] width 82 height 63
copy div "[STREET_ADDRESS][PERSON_NAME]"
click at [144, 51] on input "text" at bounding box center [139, 52] width 66 height 7
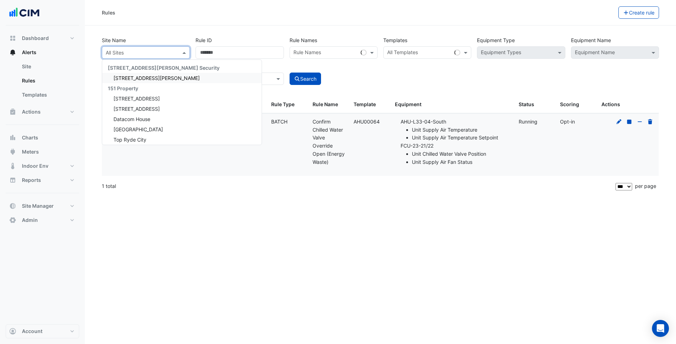
paste input "**********"
type input "**********"
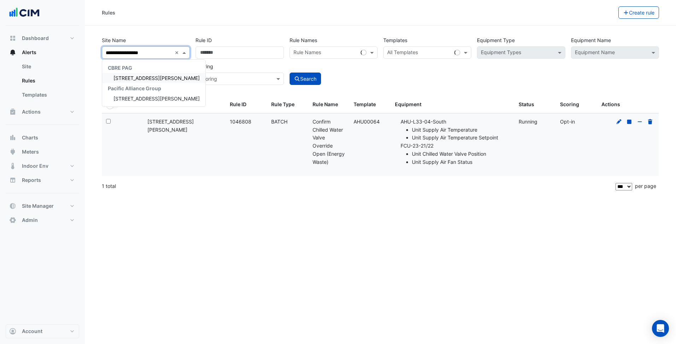
drag, startPoint x: 131, startPoint y: 78, endPoint x: 141, endPoint y: 76, distance: 10.0
click at [131, 78] on span "[STREET_ADDRESS][PERSON_NAME]" at bounding box center [157, 78] width 86 height 6
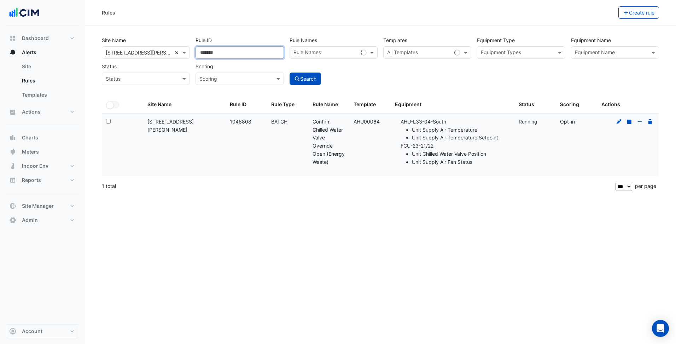
drag, startPoint x: 227, startPoint y: 57, endPoint x: 179, endPoint y: 52, distance: 48.0
click at [179, 52] on div "Site Name × 367 Collins Street × Rule ID ******* Rule Names Rule Names Template…" at bounding box center [380, 59] width 563 height 52
click at [366, 145] on datatable-body-cell "Template: AHU00064" at bounding box center [369, 145] width 41 height 63
click at [450, 120] on li "AHU-L33-04-South Unit Supply Air Temperature Unit Supply Air Temperature Setpoi…" at bounding box center [456, 130] width 110 height 24
drag, startPoint x: 382, startPoint y: 121, endPoint x: 354, endPoint y: 122, distance: 28.3
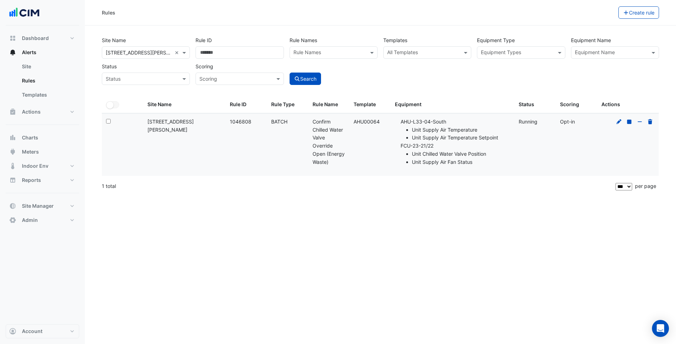
click at [354, 122] on div "Template: AHU00064" at bounding box center [370, 122] width 33 height 8
copy div "AHU00064"
click at [370, 192] on div "1 total" at bounding box center [358, 186] width 512 height 18
click at [514, 52] on input "text" at bounding box center [517, 53] width 72 height 7
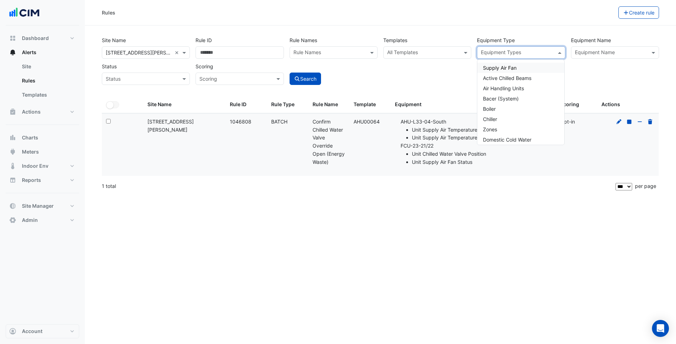
paste input "********"
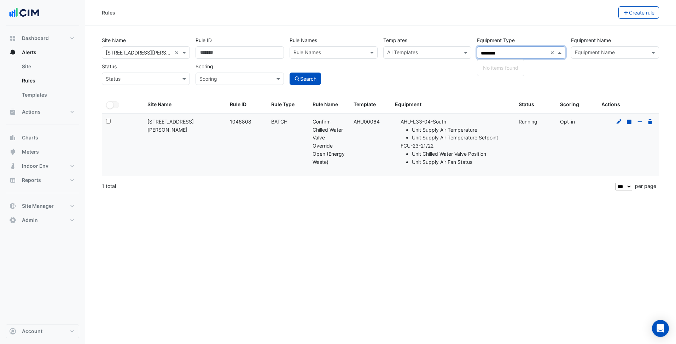
type input "********"
click at [425, 54] on input "text" at bounding box center [423, 53] width 72 height 7
click at [427, 33] on div "Site Name × 367 Collins Street × Rule ID Rule Names Rule Names Templates All Te…" at bounding box center [380, 59] width 563 height 52
click at [455, 97] on datatable-header-cell "Equipment" at bounding box center [453, 104] width 124 height 17
click at [553, 52] on input "********" at bounding box center [517, 53] width 72 height 7
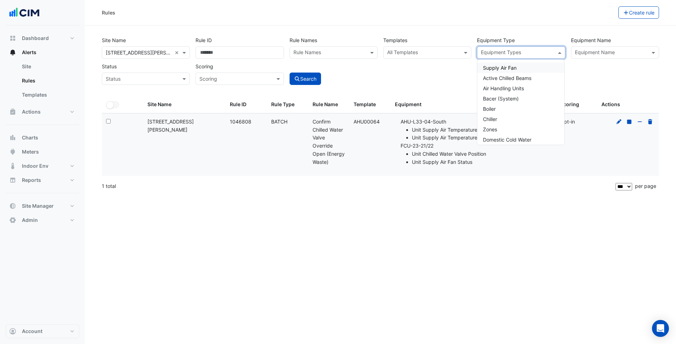
click at [481, 13] on div "Rules" at bounding box center [360, 12] width 517 height 12
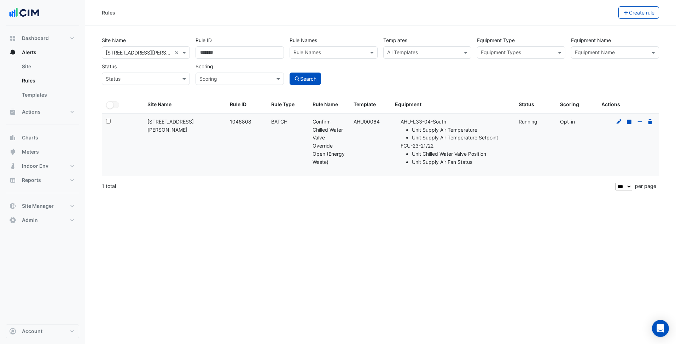
click at [416, 50] on input "text" at bounding box center [423, 53] width 72 height 7
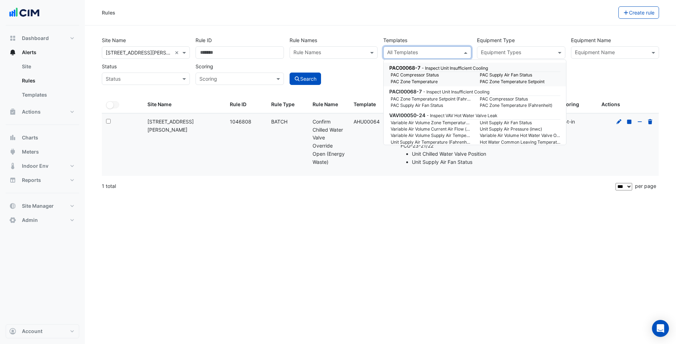
click at [406, 52] on input "text" at bounding box center [423, 53] width 72 height 7
paste input "********"
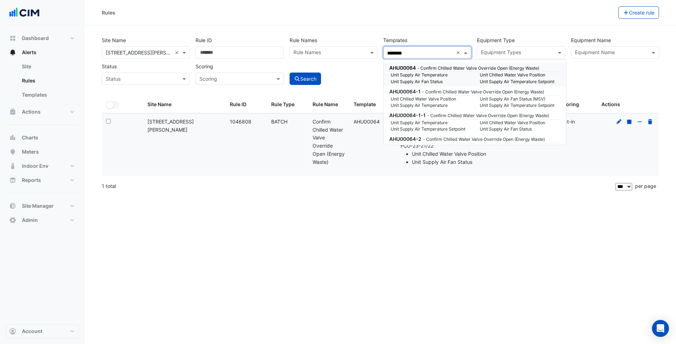
click at [418, 75] on small "Unit Supply Air Temperature" at bounding box center [431, 75] width 89 height 6
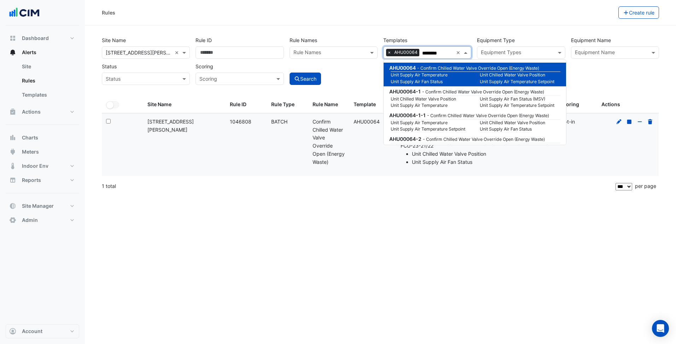
type input "********"
click at [365, 77] on div "Search" at bounding box center [334, 72] width 94 height 25
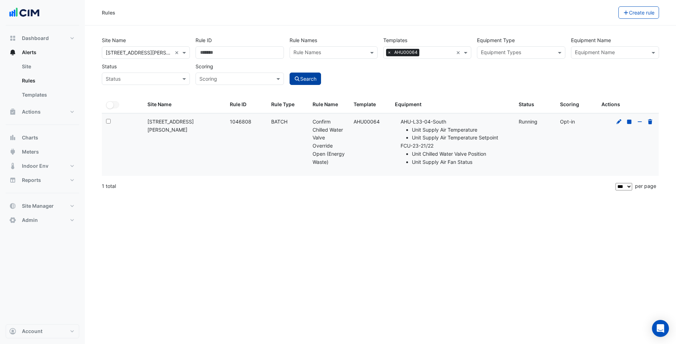
click at [313, 85] on button "Search" at bounding box center [306, 79] width 32 height 12
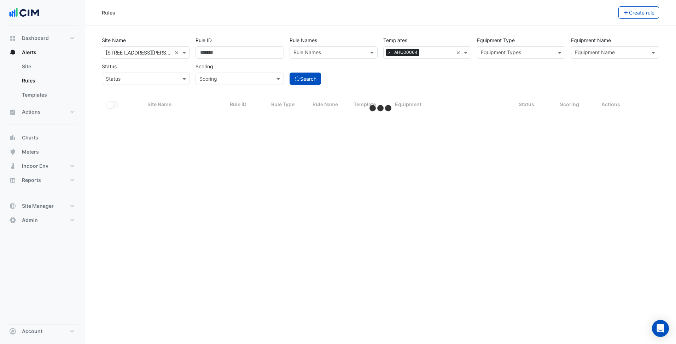
select select "***"
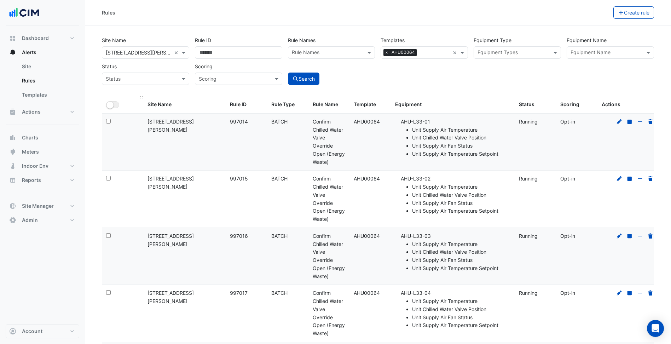
click at [112, 100] on datatable-header-cell "All Selected" at bounding box center [122, 104] width 41 height 17
click at [106, 101] on div "All Selected" at bounding box center [122, 104] width 33 height 8
click at [109, 102] on button "All Selected" at bounding box center [112, 104] width 13 height 7
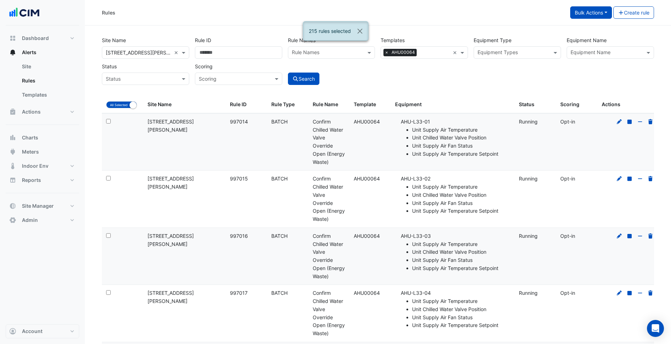
click at [603, 17] on button "Bulk Actions" at bounding box center [591, 12] width 42 height 12
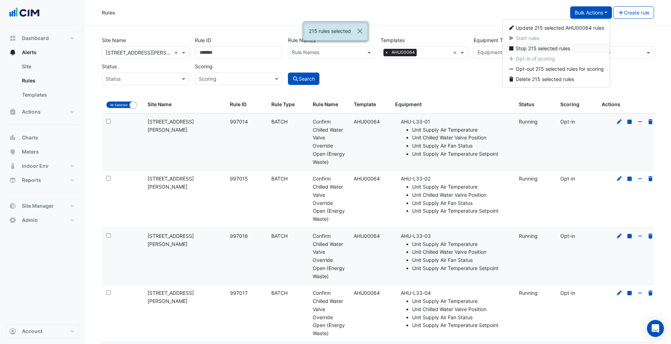
click at [566, 50] on span "Stop 215 selected rules" at bounding box center [543, 48] width 54 height 6
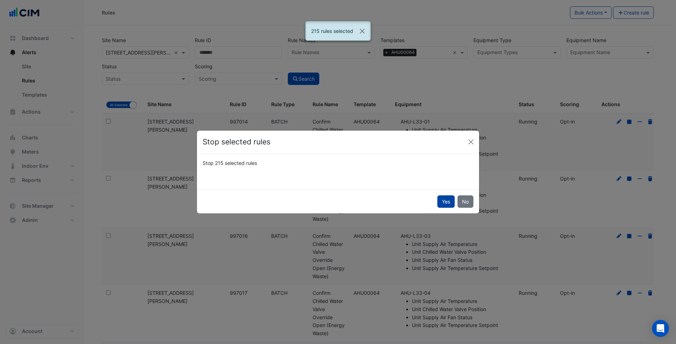
click at [451, 201] on button "Yes" at bounding box center [445, 201] width 17 height 12
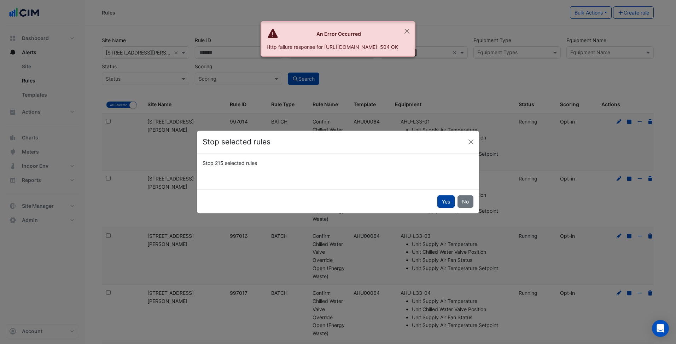
click at [447, 202] on button "Yes" at bounding box center [445, 201] width 17 height 12
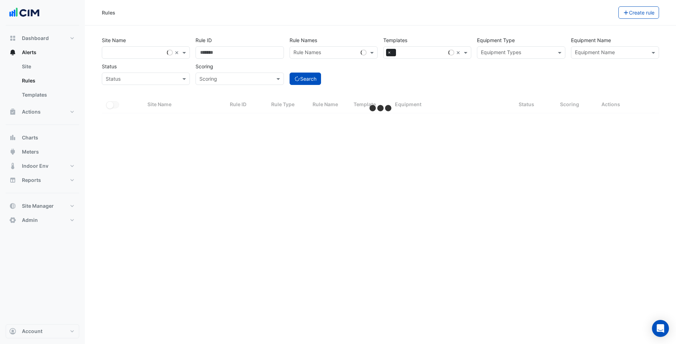
select select "***"
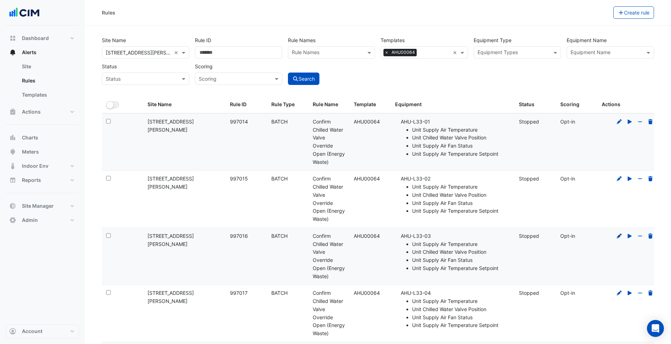
click at [619, 235] on icon at bounding box center [619, 235] width 5 height 5
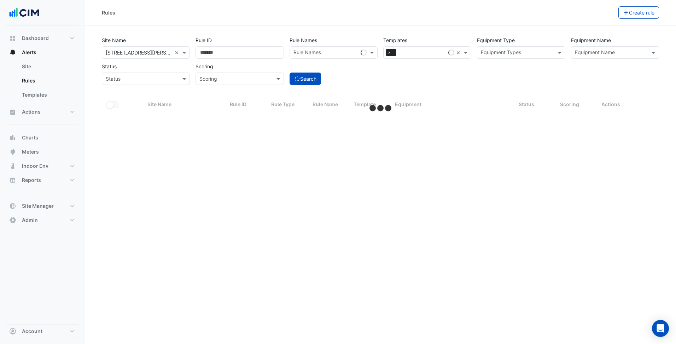
select select "***"
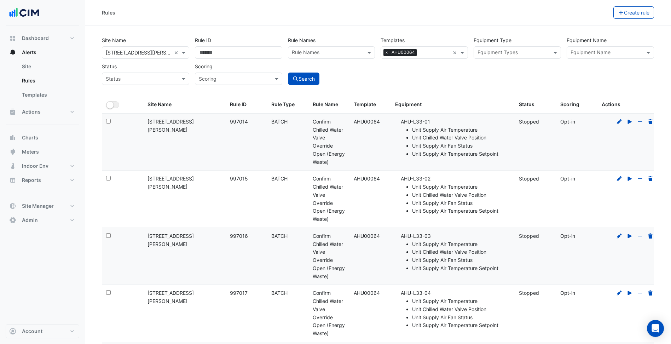
click at [516, 54] on input "text" at bounding box center [512, 53] width 71 height 7
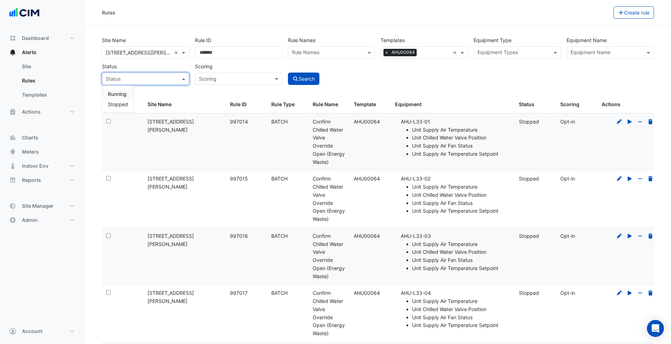
click at [169, 76] on input "text" at bounding box center [138, 78] width 65 height 7
click at [252, 80] on input "text" at bounding box center [231, 78] width 65 height 7
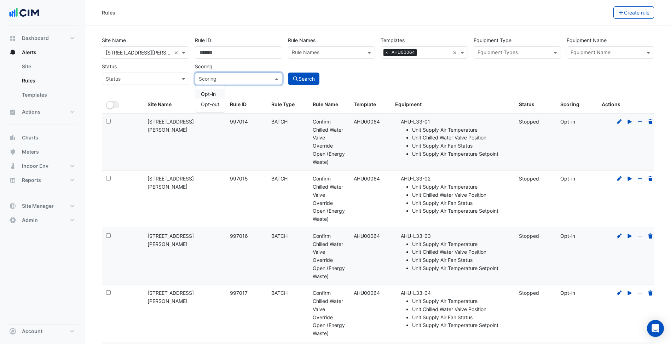
click at [486, 95] on div "Site Name × [STREET_ADDRESS][PERSON_NAME] × Rule ID Rule Names Rule Names Templ…" at bounding box center [378, 65] width 561 height 62
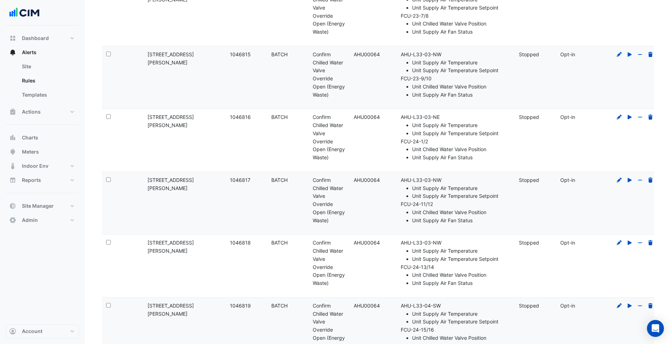
scroll to position [6026, 0]
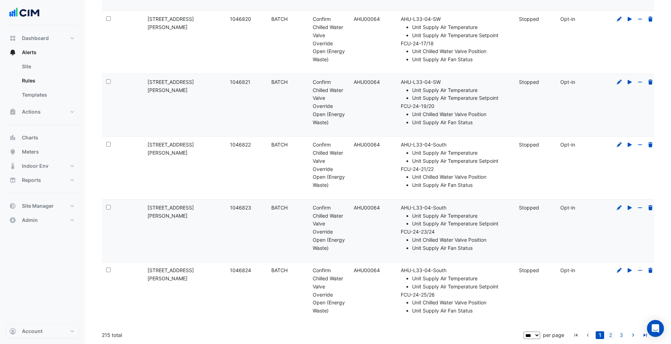
click at [610, 334] on link "2" at bounding box center [610, 335] width 8 height 8
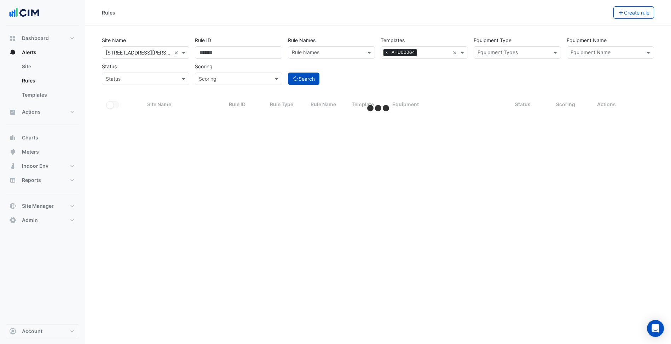
scroll to position [0, 0]
select select "***"
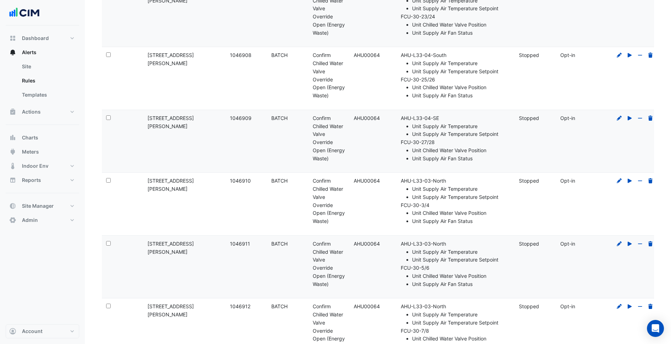
scroll to position [5340, 0]
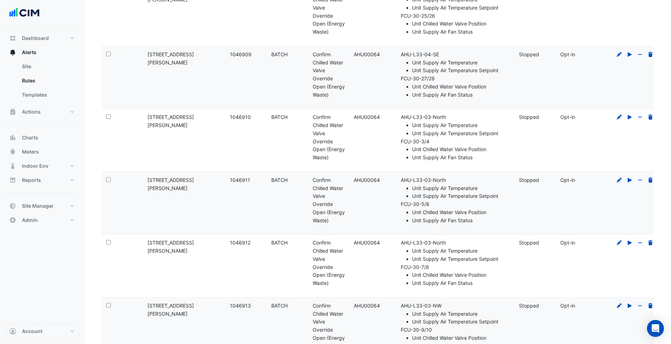
drag, startPoint x: 386, startPoint y: 181, endPoint x: 352, endPoint y: 178, distance: 34.0
click at [353, 178] on datatable-body-cell "Template: AHU00064" at bounding box center [369, 203] width 41 height 63
copy div "AHU00064"
click at [309, 208] on datatable-body-cell "Rule Name: Confirm Chilled Water Valve Override Open (Energy Waste)" at bounding box center [328, 203] width 41 height 63
